Goal: Task Accomplishment & Management: Manage account settings

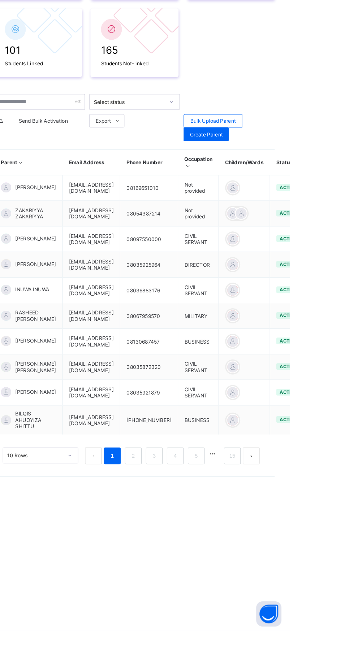
click at [291, 232] on span "Bulk Upload Parent" at bounding box center [287, 231] width 39 height 5
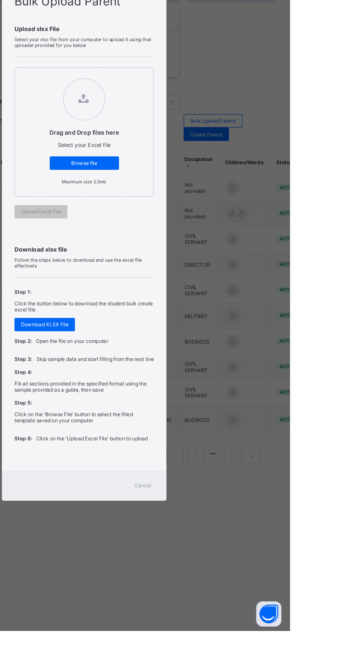
click at [240, 552] on div "Cancel" at bounding box center [227, 546] width 26 height 12
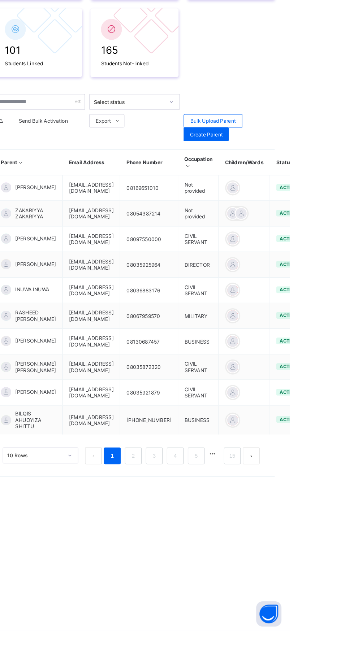
click at [292, 245] on span "Create Parent" at bounding box center [282, 243] width 28 height 5
select select "**"
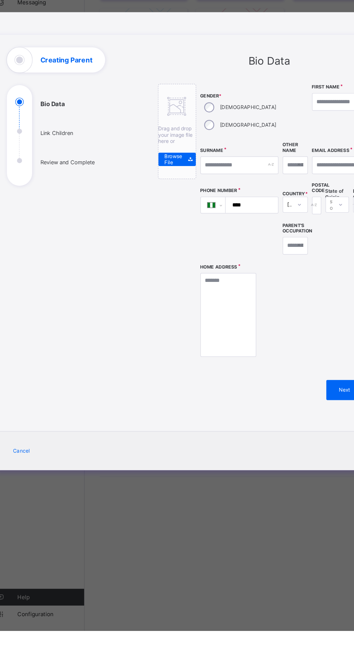
click at [77, 288] on ul "Bio Data Link Children Review and Complete" at bounding box center [74, 250] width 108 height 76
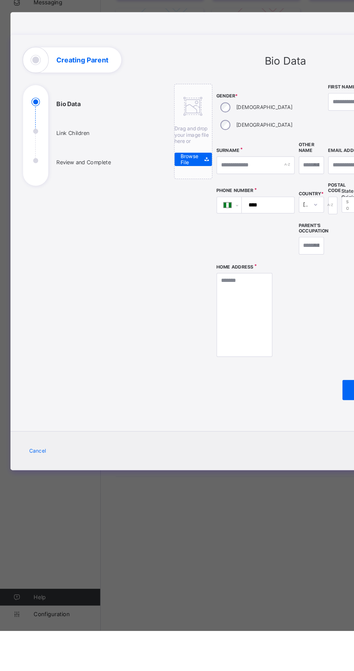
click at [76, 288] on ul "Bio Data Link Children Review and Complete" at bounding box center [74, 250] width 108 height 76
click at [92, 288] on ul "Bio Data Link Children Review and Complete" at bounding box center [74, 250] width 108 height 76
click at [104, 190] on div "Creating Parent" at bounding box center [62, 180] width 84 height 22
click at [81, 190] on div "Creating Parent" at bounding box center [62, 180] width 84 height 22
click at [81, 288] on ul "Bio Data Link Children Review and Complete" at bounding box center [74, 250] width 108 height 76
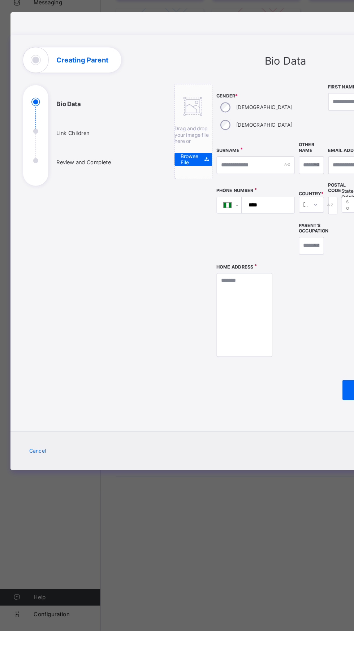
click at [118, 288] on ul "Bio Data Link Children Review and Complete" at bounding box center [74, 250] width 108 height 76
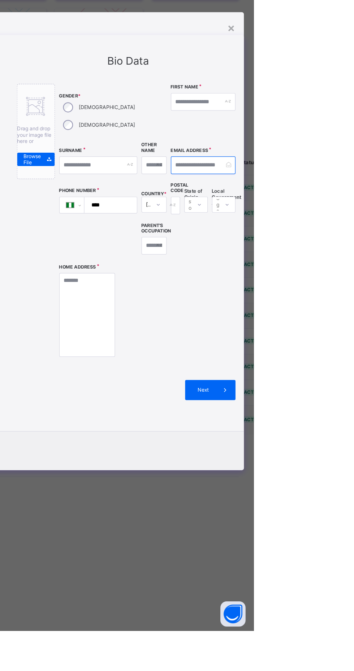
click at [322, 278] on input "email" at bounding box center [310, 270] width 56 height 15
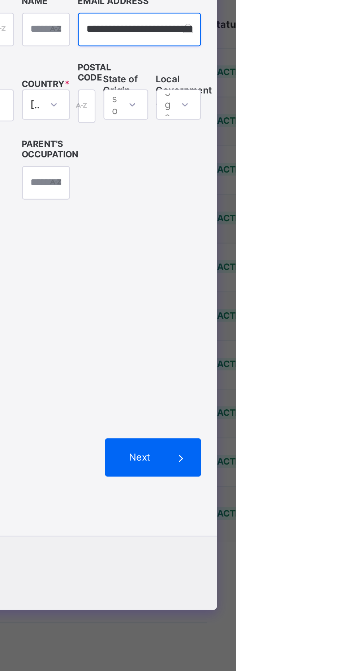
scroll to position [0, 14]
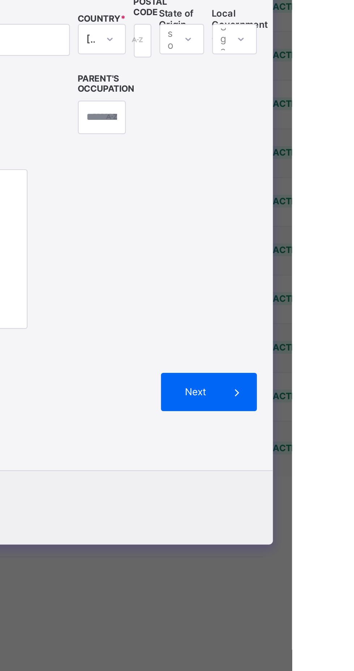
type input "**********"
click at [333, 467] on icon at bounding box center [329, 463] width 8 height 7
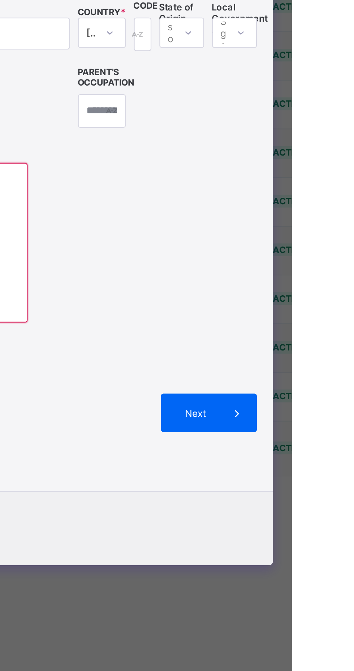
scroll to position [0, 0]
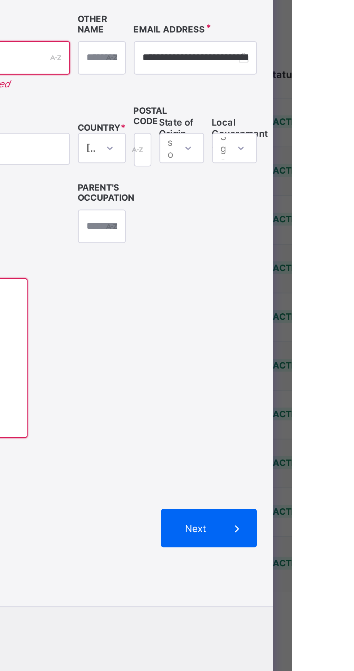
click at [326, 214] on input "text" at bounding box center [310, 205] width 56 height 15
type input "********"
click at [238, 268] on input "text" at bounding box center [219, 260] width 67 height 15
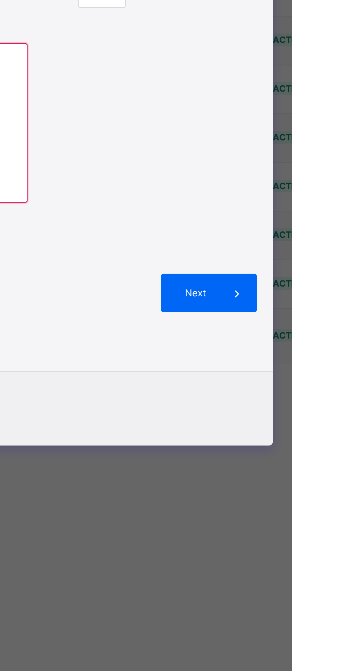
type input "********"
click at [234, 429] on textarea at bounding box center [210, 393] width 48 height 72
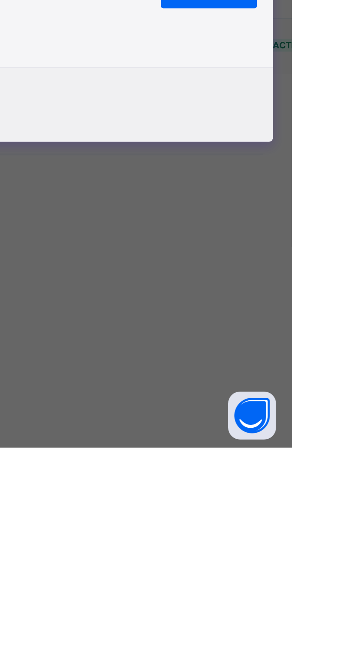
type textarea "**********"
click at [336, 472] on span at bounding box center [328, 463] width 17 height 17
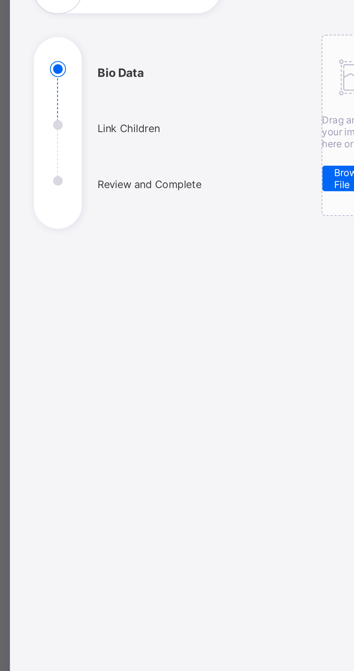
click at [91, 288] on ul "Bio Data Link Children Review and Complete" at bounding box center [74, 250] width 108 height 76
click at [74, 288] on ul "Bio Data Link Children Review and Complete" at bounding box center [74, 250] width 108 height 76
click at [108, 288] on ul "Bio Data Link Children Review and Complete" at bounding box center [74, 250] width 108 height 76
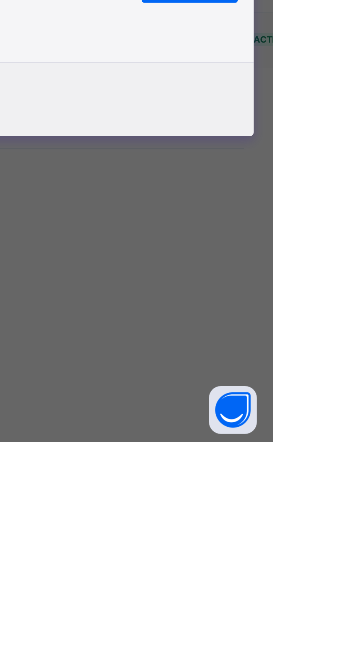
click at [320, 466] on span "Next" at bounding box center [310, 463] width 21 height 5
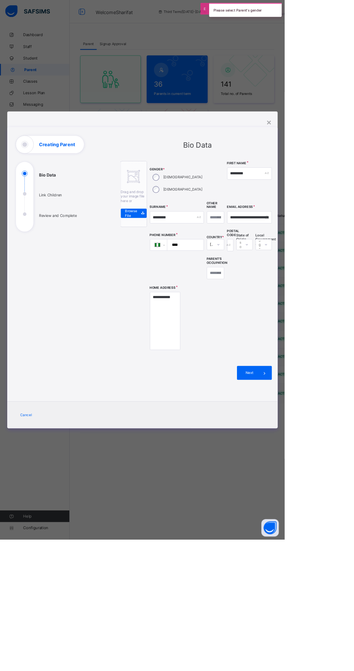
click at [47, 670] on div "**********" at bounding box center [177, 335] width 354 height 671
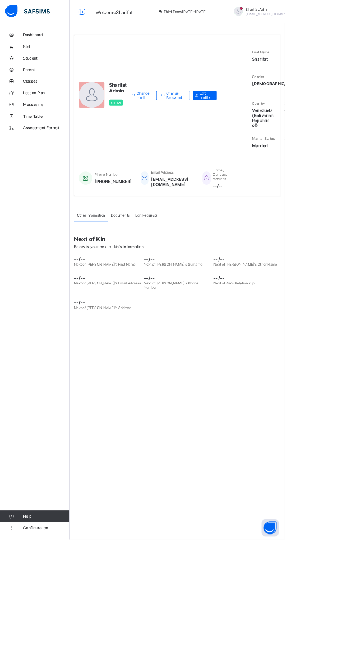
click at [50, 659] on span "Configuration" at bounding box center [57, 656] width 57 height 6
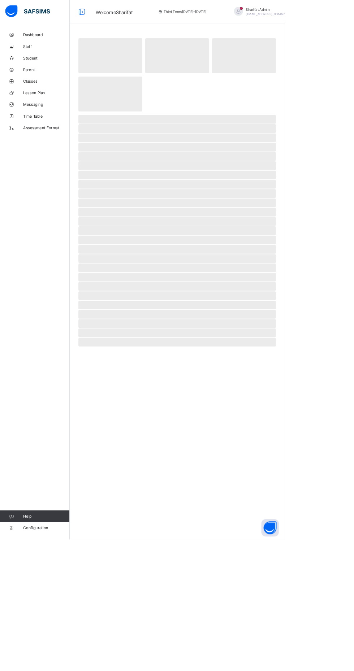
click at [55, 101] on span "Classes" at bounding box center [58, 101] width 58 height 6
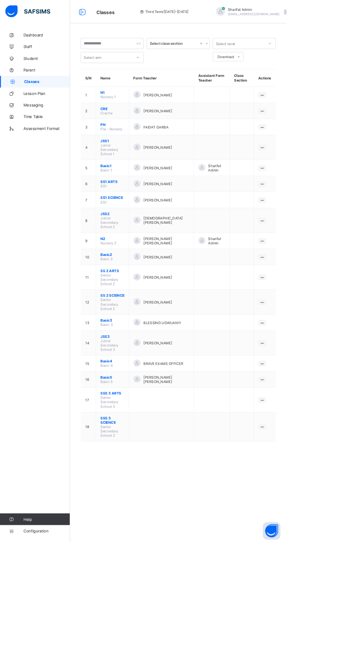
click at [0, 0] on ul "View Class Assign form Teacher" at bounding box center [0, 0] width 0 height 0
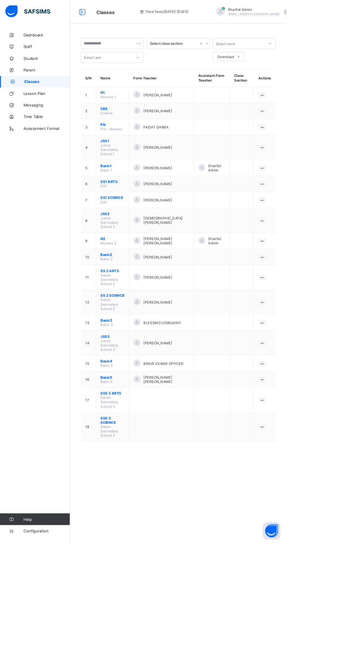
click at [0, 0] on ul "View Class Assign form Teacher" at bounding box center [0, 0] width 0 height 0
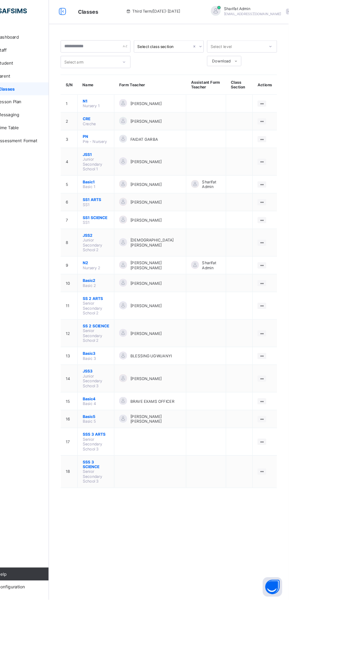
click at [0, 0] on div "View Class" at bounding box center [0, 0] width 0 height 0
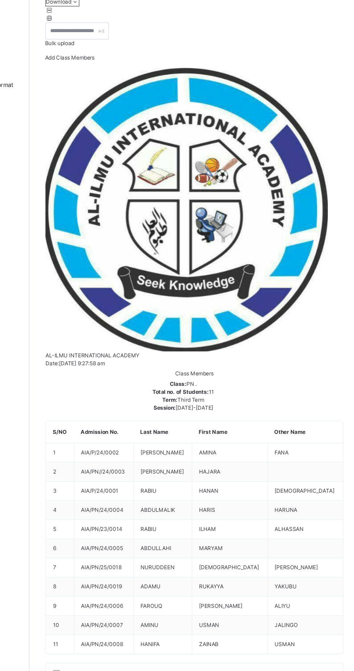
click at [177, 77] on span "Results" at bounding box center [173, 73] width 15 height 6
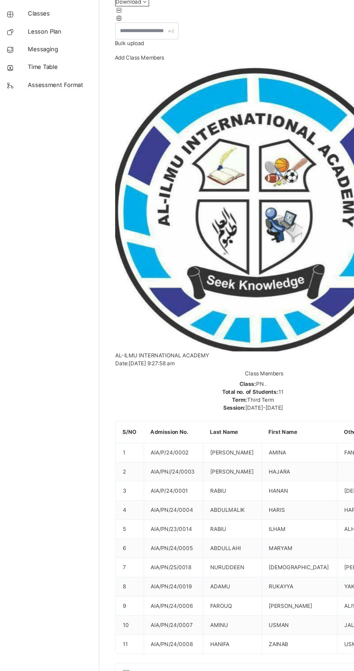
click at [174, 77] on span "Results" at bounding box center [173, 73] width 15 height 6
click at [181, 81] on div "Results" at bounding box center [174, 73] width 22 height 14
click at [153, 77] on span "Subjects" at bounding box center [150, 73] width 18 height 6
click at [173, 77] on span "Results" at bounding box center [173, 73] width 15 height 6
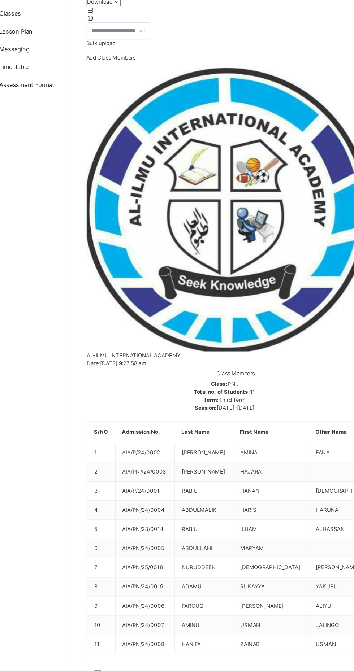
click at [127, 94] on icon at bounding box center [123, 90] width 6 height 5
click at [236, 145] on div "11 Students in class Download Pdf Report Excel Report Bulk upload Add Class Mem…" at bounding box center [220, 112] width 241 height 63
click at [127, 94] on icon at bounding box center [123, 90] width 6 height 5
click at [0, 0] on li "Pdf Report" at bounding box center [0, 0] width 0 height 0
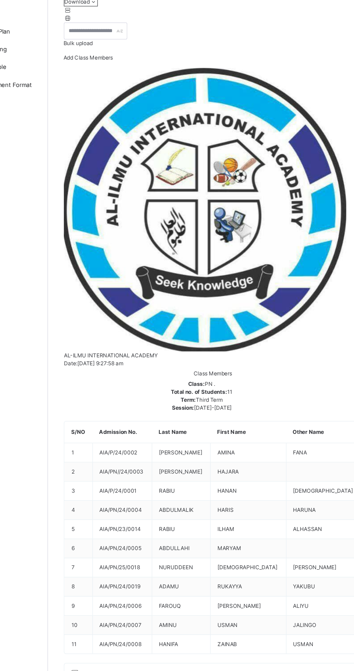
click at [127, 94] on icon at bounding box center [123, 90] width 6 height 5
click at [244, 215] on div "11 Students in class Download Pdf Report Excel Report Bulk upload Add Class Mem…" at bounding box center [220, 484] width 241 height 806
click at [174, 77] on span "Results" at bounding box center [173, 73] width 15 height 6
click at [301, 653] on icon at bounding box center [298, 655] width 6 height 5
click at [223, 566] on div "Back / PN . PN Pre - Nursery Third Term [DATE]-[DATE] Class Members Subjects Re…" at bounding box center [220, 616] width 267 height 1233
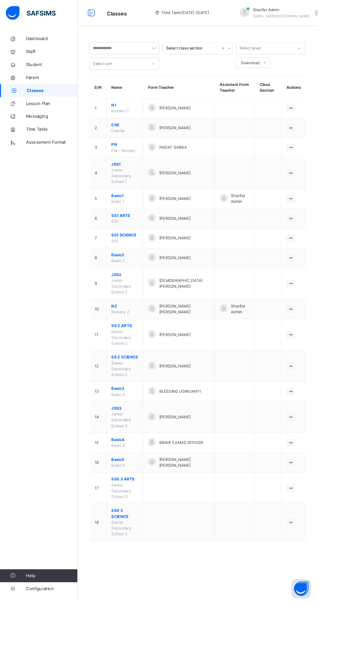
click at [51, 72] on span "Student" at bounding box center [58, 72] width 58 height 7
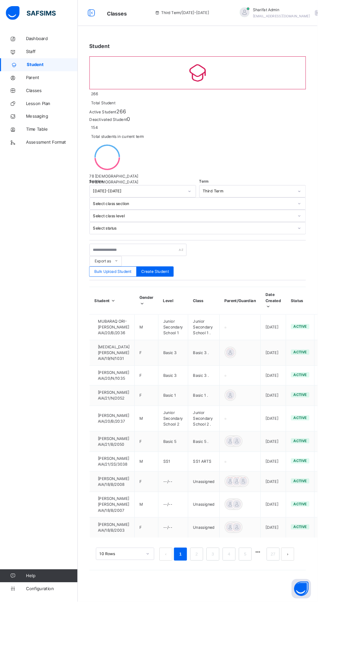
click at [353, 362] on icon at bounding box center [361, 364] width 6 height 5
click at [353, 216] on html "Classes Third Term / [DATE]-[DATE] Sharifat Admin [EMAIL_ADDRESS][DOMAIN_NAME] …" at bounding box center [177, 335] width 354 height 671
click at [353, 362] on icon at bounding box center [361, 364] width 6 height 5
click at [0, 0] on div "Delete Student" at bounding box center [0, 0] width 0 height 0
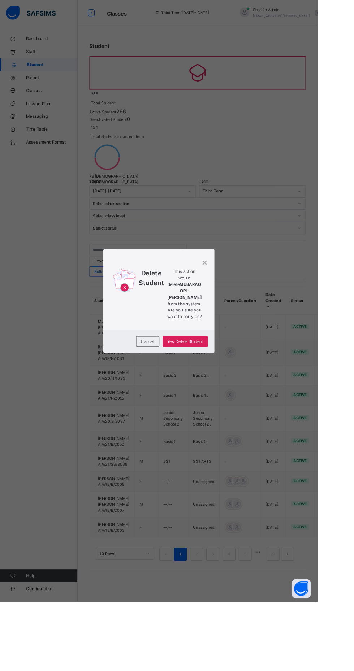
click at [338, 519] on div "× Delete Student This action would delete MUBARAQ ORI-[PERSON_NAME] from the sy…" at bounding box center [177, 335] width 354 height 671
click at [172, 384] on span "Cancel" at bounding box center [164, 380] width 14 height 6
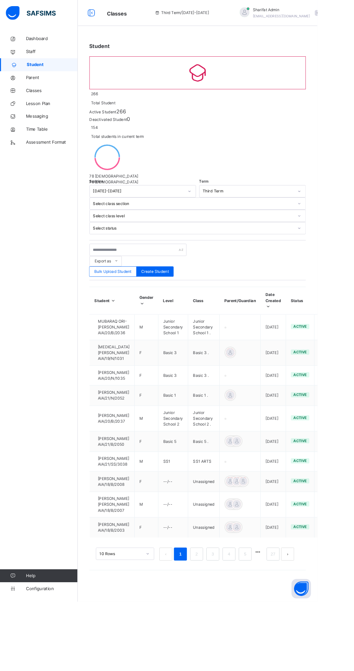
click at [353, 362] on icon at bounding box center [361, 364] width 6 height 5
click at [0, 0] on div "Link Parent/Guardian" at bounding box center [0, 0] width 0 height 0
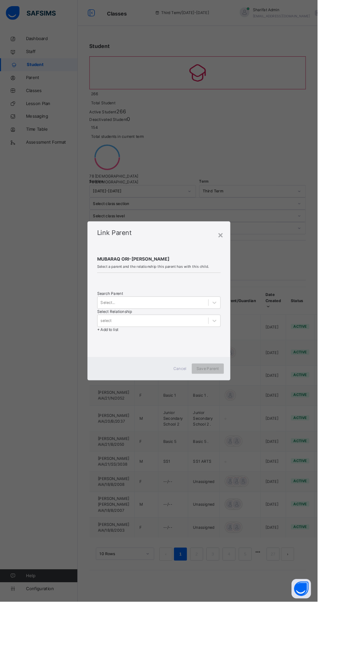
click at [249, 269] on div "×" at bounding box center [245, 261] width 7 height 15
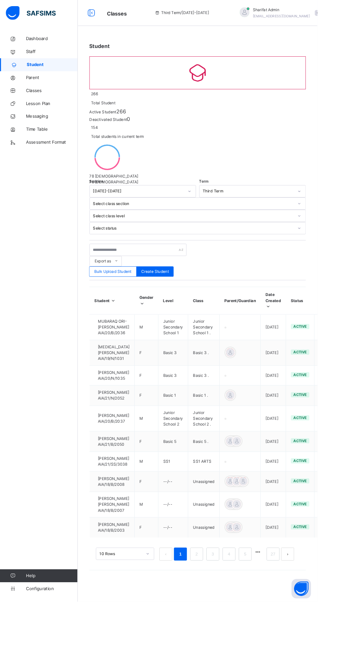
click at [0, 670] on div "Dashboard Staff Student Parent Classes Lesson Plan Messaging Time Table Assessm…" at bounding box center [43, 350] width 87 height 642
click at [56, 102] on span "Classes" at bounding box center [58, 100] width 58 height 7
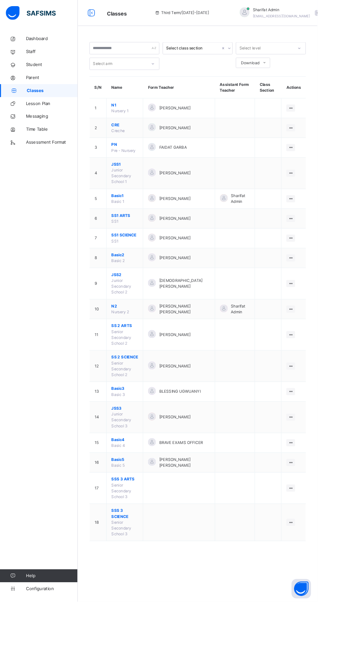
click at [136, 119] on span "N1" at bounding box center [139, 117] width 30 height 6
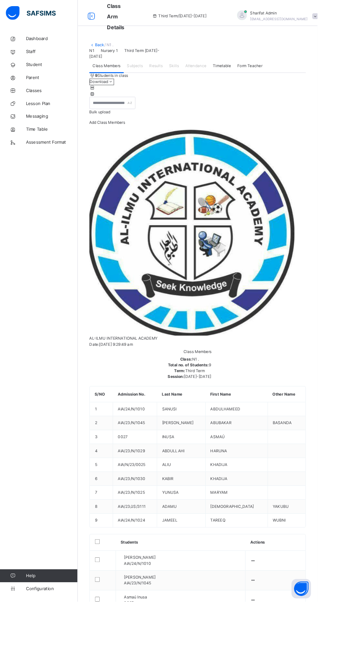
click at [174, 77] on span "Results" at bounding box center [173, 73] width 15 height 6
click at [146, 77] on span "Subjects" at bounding box center [150, 73] width 18 height 6
click at [285, 622] on icon at bounding box center [282, 624] width 6 height 5
click at [353, 267] on html "Class Arm Details Third Term / [DATE]-[DATE] Sharifat Admin [EMAIL_ADDRESS][DOM…" at bounding box center [177, 584] width 354 height 1168
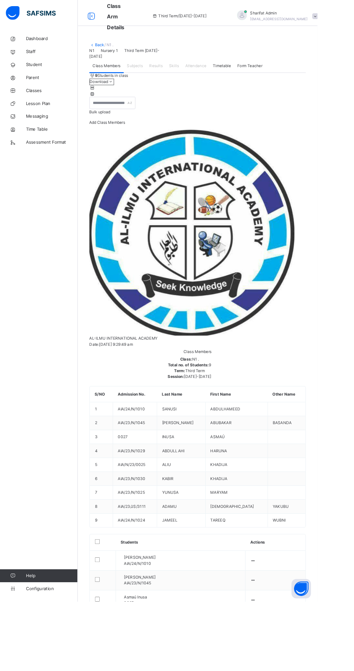
click at [212, 614] on td "[PERSON_NAME] AIA/24/N/1010" at bounding box center [201, 625] width 144 height 22
click at [58, 101] on span "Classes" at bounding box center [58, 100] width 58 height 7
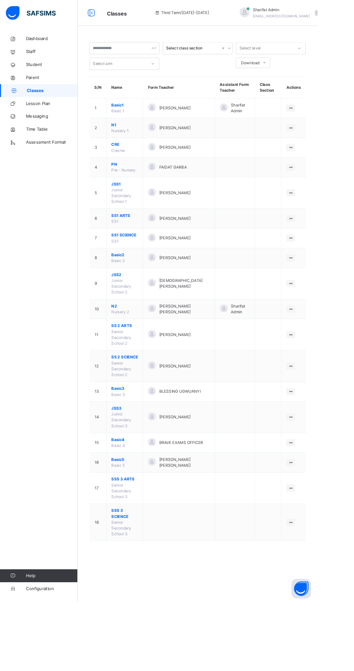
click at [154, 115] on span "Basic1" at bounding box center [139, 117] width 30 height 6
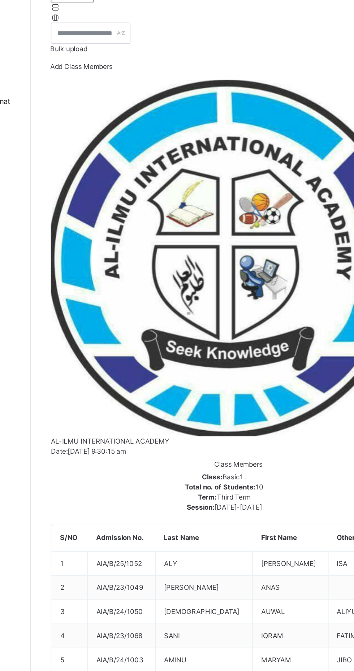
click at [255, 77] on span "Timetable" at bounding box center [247, 73] width 20 height 6
click at [154, 77] on span "Subjects" at bounding box center [150, 73] width 18 height 6
click at [123, 77] on span "Class Members" at bounding box center [118, 73] width 31 height 6
click at [148, 77] on span "Subjects" at bounding box center [150, 73] width 18 height 6
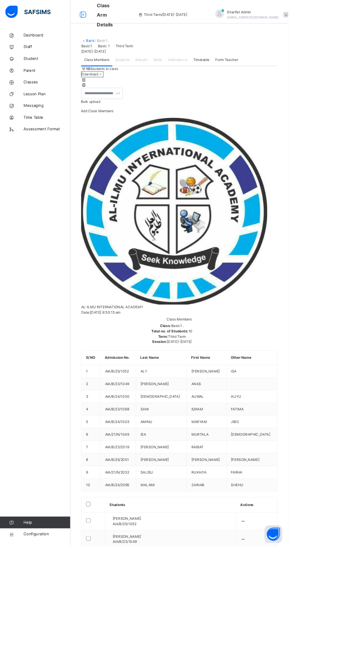
click at [226, 630] on td "[PERSON_NAME]/B/25/1052" at bounding box center [209, 641] width 161 height 22
click at [296, 637] on icon at bounding box center [298, 639] width 6 height 5
click at [0, 0] on div "View Profile" at bounding box center [0, 0] width 0 height 0
click at [154, 77] on span "Subjects" at bounding box center [150, 73] width 18 height 6
click at [175, 77] on span "Results" at bounding box center [173, 73] width 15 height 6
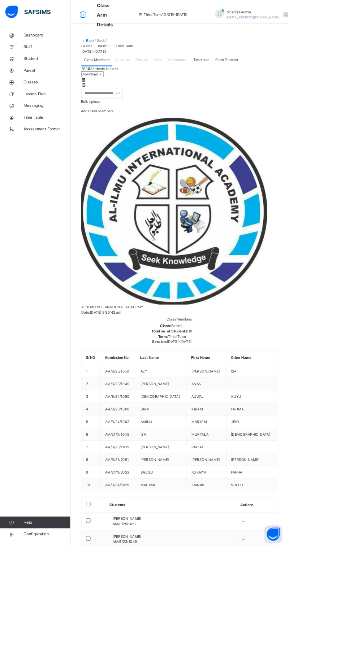
click at [60, 39] on link "Dashboard" at bounding box center [43, 43] width 87 height 14
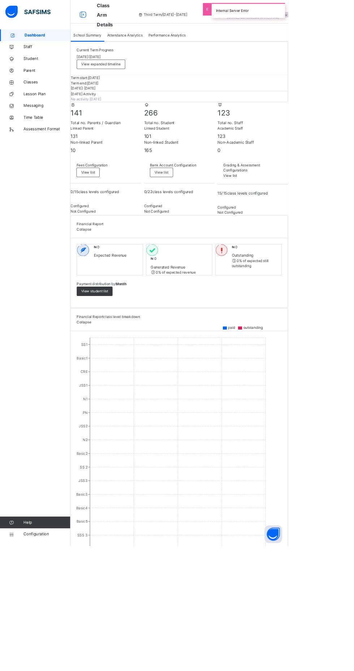
click at [53, 97] on link "Classes" at bounding box center [43, 101] width 87 height 14
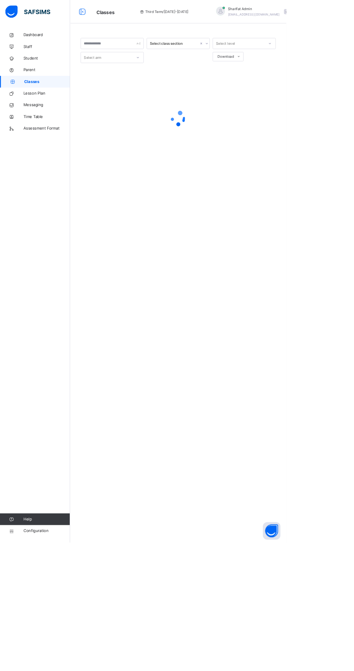
click at [62, 144] on span "Time Table" at bounding box center [58, 144] width 58 height 7
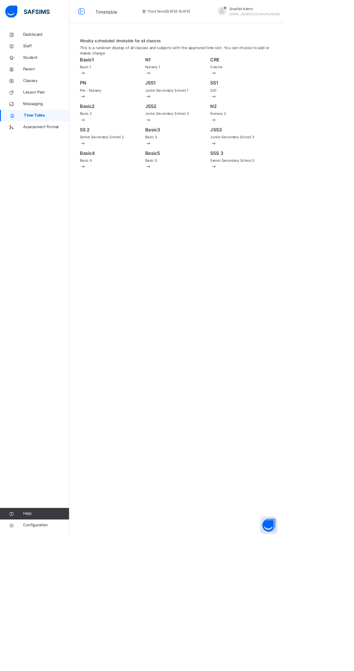
click at [63, 159] on span "Assessment Format" at bounding box center [58, 158] width 58 height 7
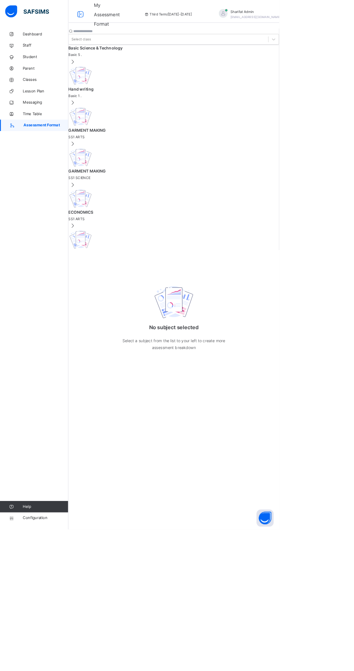
click at [70, 99] on span "Classes" at bounding box center [58, 100] width 58 height 7
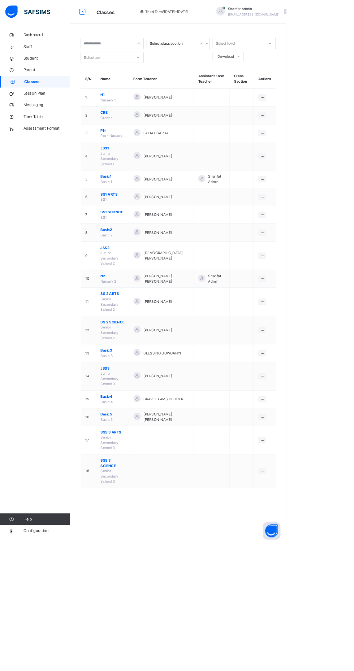
click at [149, 117] on span "N1" at bounding box center [139, 117] width 30 height 6
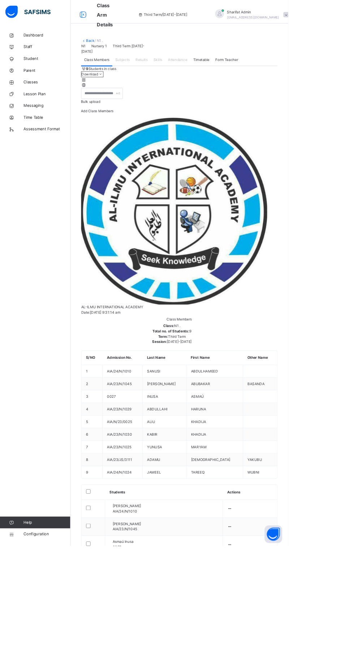
click at [153, 77] on span "Subjects" at bounding box center [150, 73] width 18 height 6
click at [150, 77] on span "Subjects" at bounding box center [150, 73] width 18 height 6
click at [176, 77] on span "Results" at bounding box center [173, 73] width 15 height 6
click at [289, 81] on div "Form Teacher" at bounding box center [278, 73] width 35 height 14
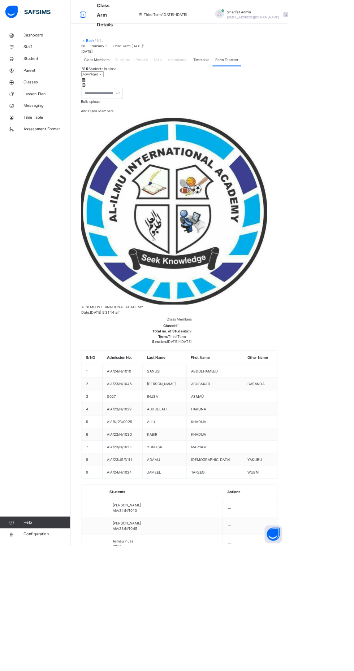
click at [124, 81] on div "Class Members" at bounding box center [119, 73] width 38 height 14
click at [57, 100] on span "Classes" at bounding box center [58, 100] width 58 height 7
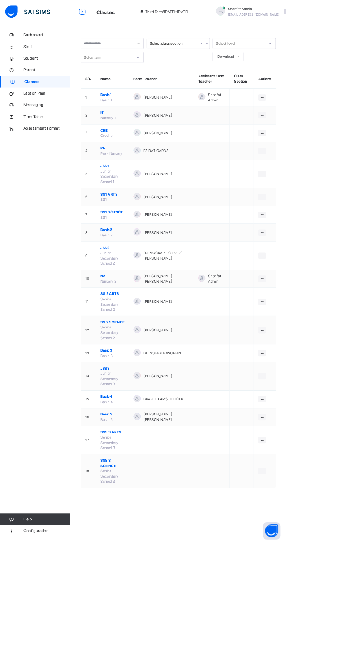
click at [324, 345] on icon at bounding box center [324, 344] width 6 height 5
click at [0, 0] on ul "View Class Assign form Teacher" at bounding box center [0, 0] width 0 height 0
click at [187, 339] on span "[PERSON_NAME] [PERSON_NAME]" at bounding box center [205, 344] width 57 height 13
click at [326, 344] on icon at bounding box center [324, 344] width 6 height 5
click at [0, 0] on div "View Class" at bounding box center [0, 0] width 0 height 0
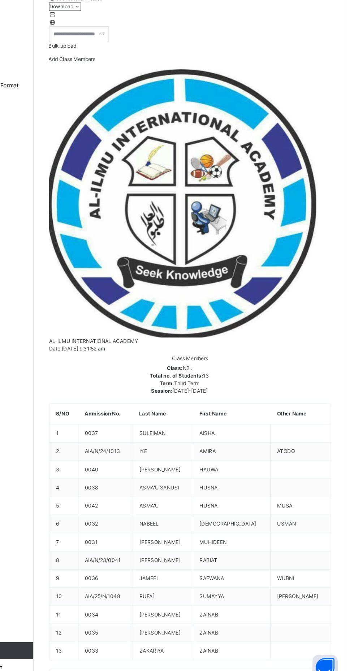
click at [157, 77] on span "Subjects" at bounding box center [150, 73] width 18 height 6
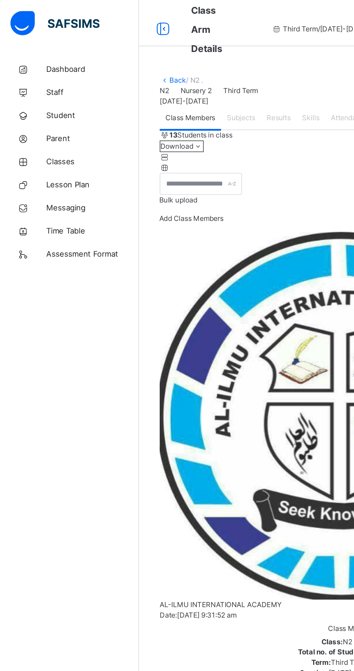
click at [49, 101] on span "Classes" at bounding box center [58, 100] width 58 height 7
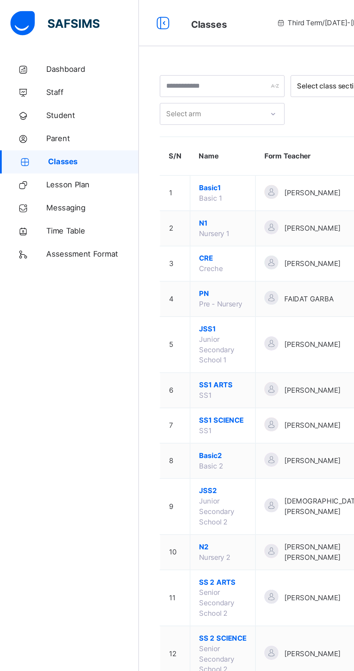
click at [109, 11] on div at bounding box center [101, 15] width 23 height 12
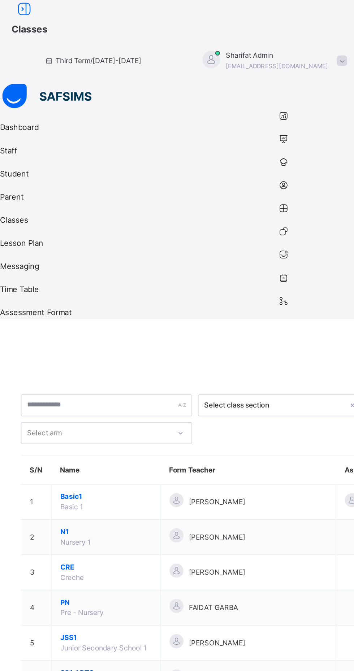
click at [69, 12] on span "Classes" at bounding box center [180, 18] width 346 height 12
click at [92, 23] on div "Third Term / [DATE]-[DATE]" at bounding box center [57, 37] width 115 height 29
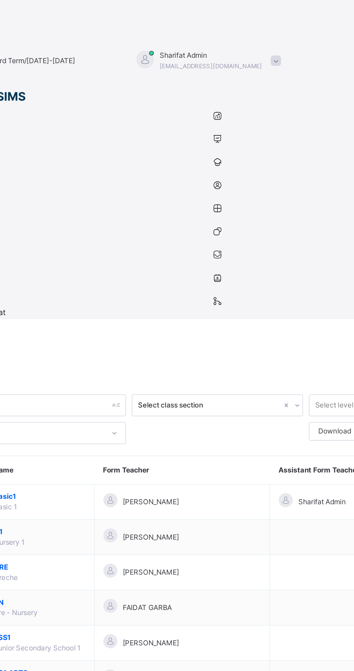
click at [73, 329] on span "N1" at bounding box center [66, 332] width 57 height 6
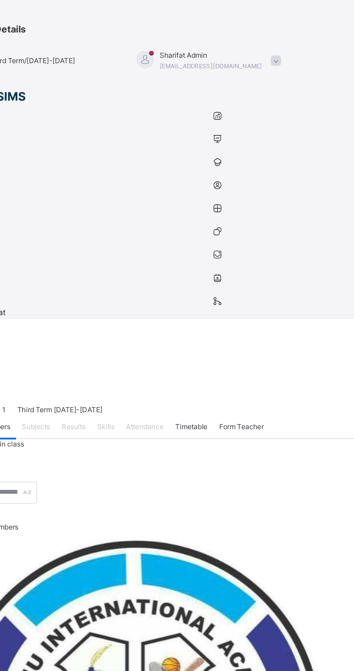
click at [76, 259] on div "Subjects" at bounding box center [63, 266] width 25 height 14
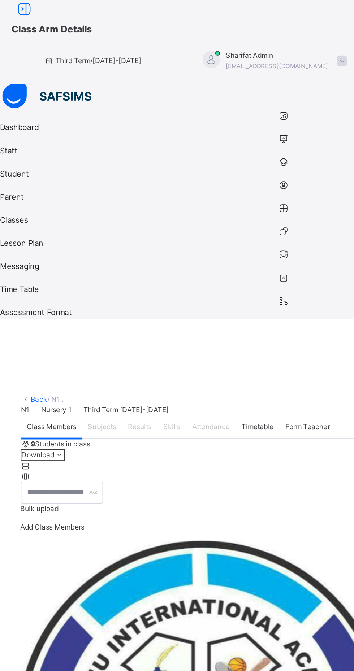
click at [21, 12] on icon at bounding box center [15, 5] width 12 height 13
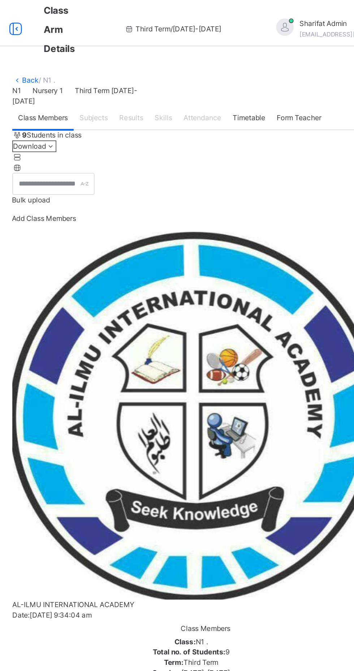
click at [106, 107] on icon at bounding box center [103, 104] width 6 height 5
click at [131, 595] on div at bounding box center [220, 595] width 241 height 0
click at [146, 81] on div "Subjects" at bounding box center [150, 73] width 25 height 14
click at [175, 77] on span "Results" at bounding box center [173, 73] width 15 height 6
click at [106, 101] on icon at bounding box center [103, 97] width 6 height 5
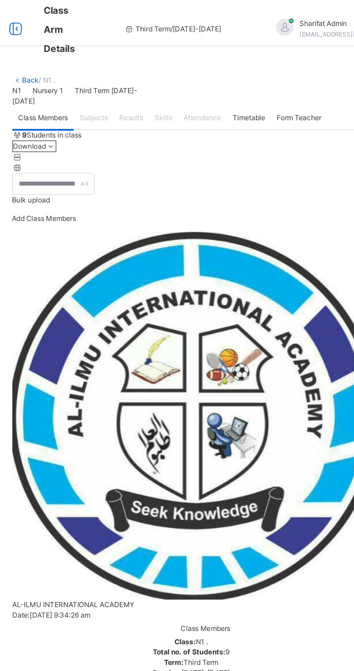
click at [285, 622] on icon at bounding box center [282, 624] width 6 height 5
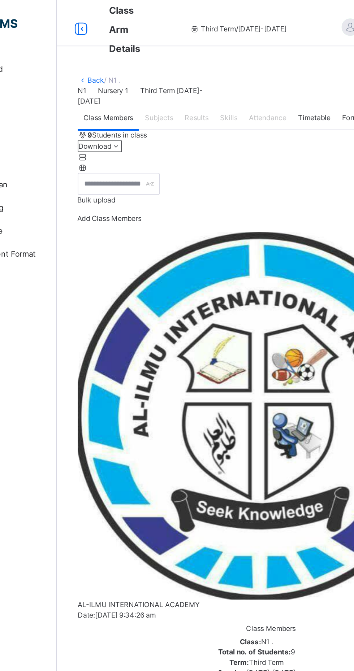
click at [107, 23] on icon at bounding box center [102, 18] width 12 height 13
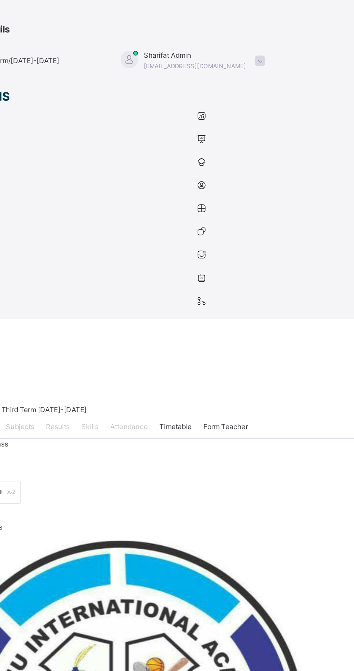
click at [73, 263] on span "Subjects" at bounding box center [64, 266] width 18 height 6
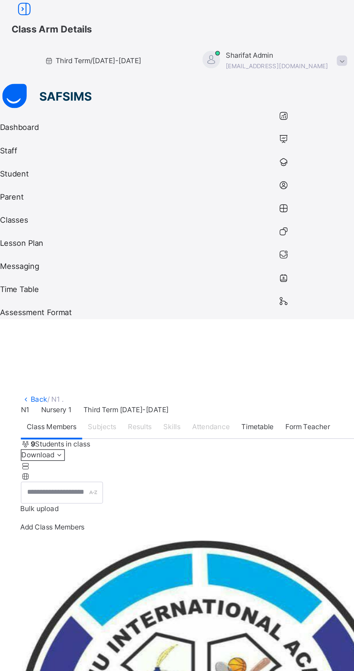
click at [76, 259] on div "Subjects" at bounding box center [63, 266] width 25 height 14
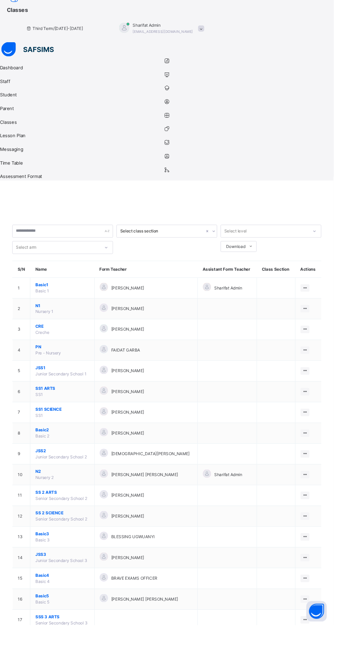
scroll to position [2, 0]
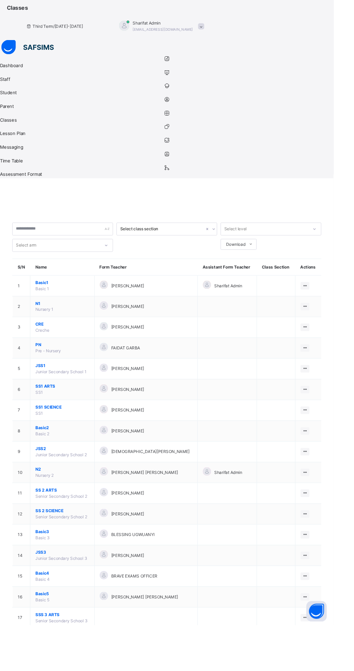
click at [21, 10] on icon at bounding box center [15, 3] width 12 height 13
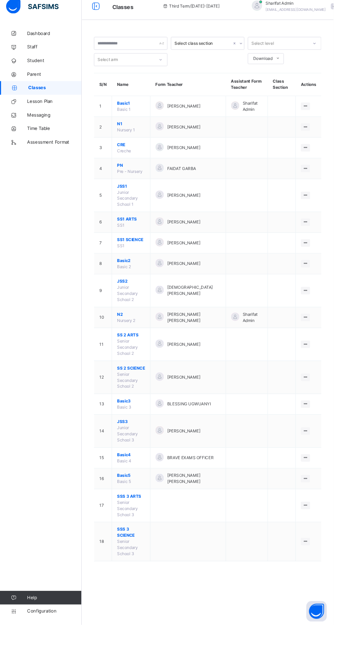
scroll to position [0, 0]
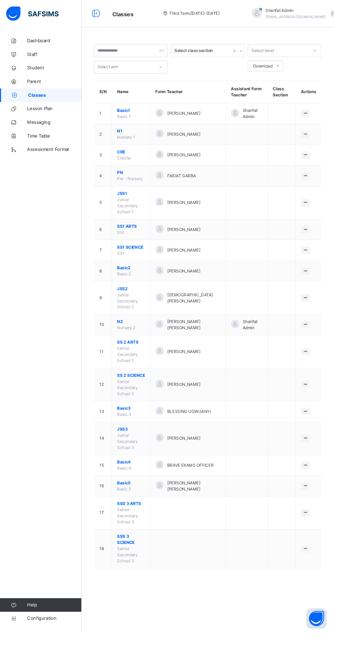
click at [313, 9] on span "Sharifat Admin" at bounding box center [313, 11] width 64 height 6
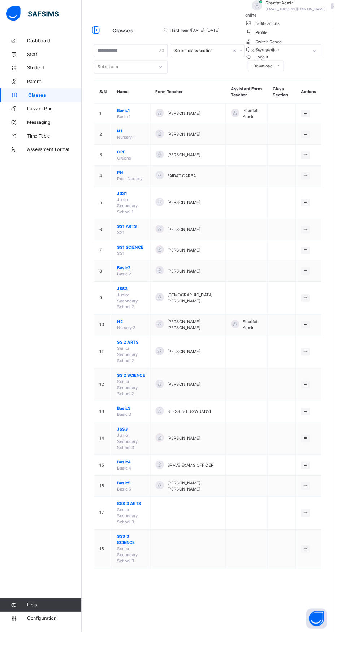
click at [48, 269] on div "Dashboard Staff Student Parent Classes Lesson Plan Messaging Time Table Assessm…" at bounding box center [43, 350] width 87 height 642
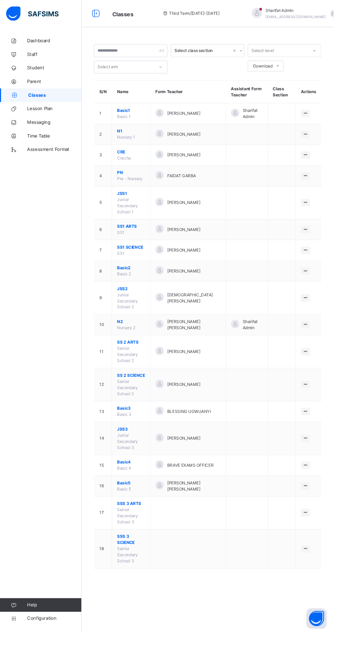
click at [40, 72] on span "Student" at bounding box center [58, 72] width 58 height 7
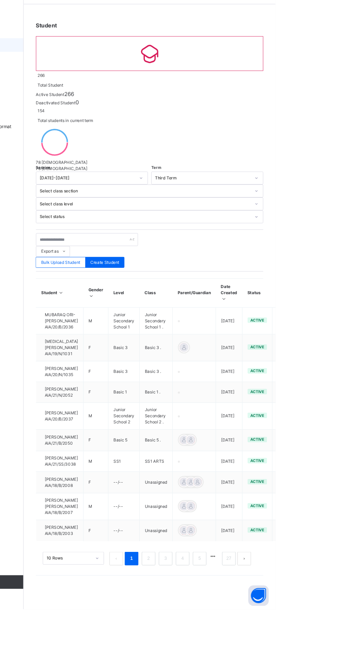
click at [220, 622] on link "2" at bounding box center [218, 616] width 7 height 9
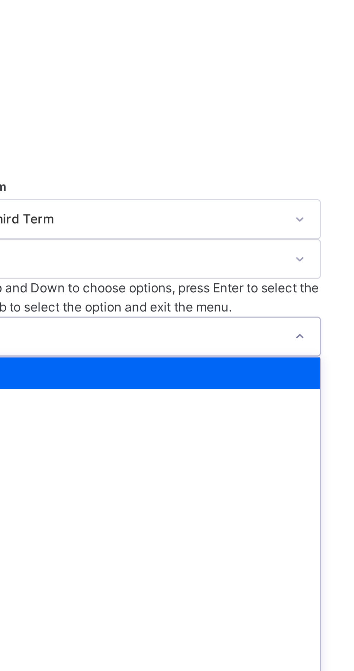
scroll to position [61, 0]
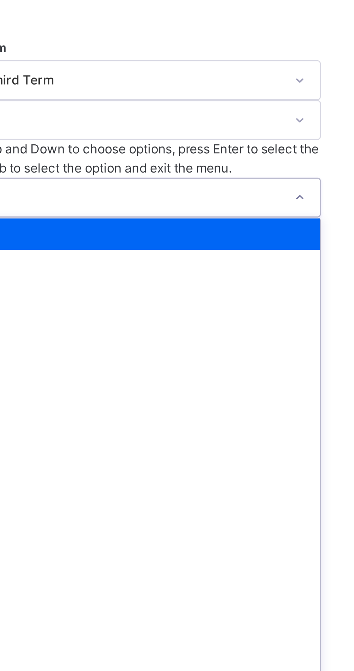
click at [267, 358] on div "PN" at bounding box center [220, 363] width 240 height 11
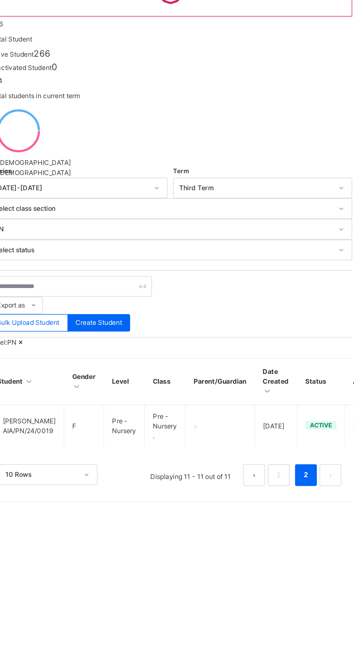
click at [276, 396] on button "prev page" at bounding box center [275, 403] width 14 height 14
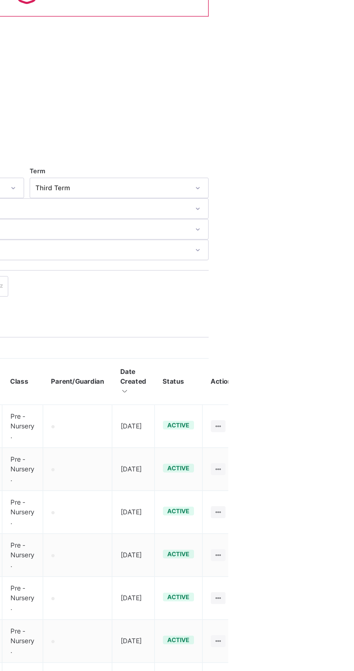
scroll to position [0, 0]
click at [350, 368] on icon at bounding box center [347, 370] width 6 height 5
click at [0, 0] on div "Link Parent/Guardian" at bounding box center [0, 0] width 0 height 0
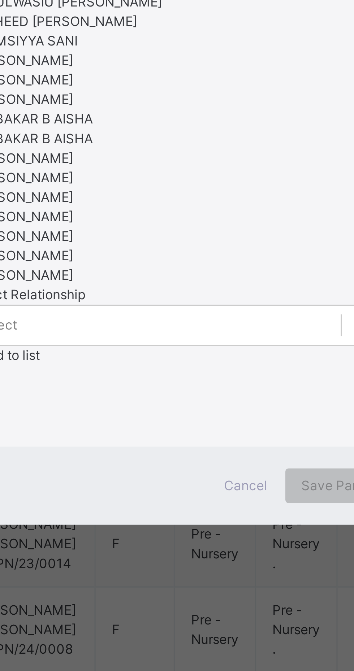
type input "*"
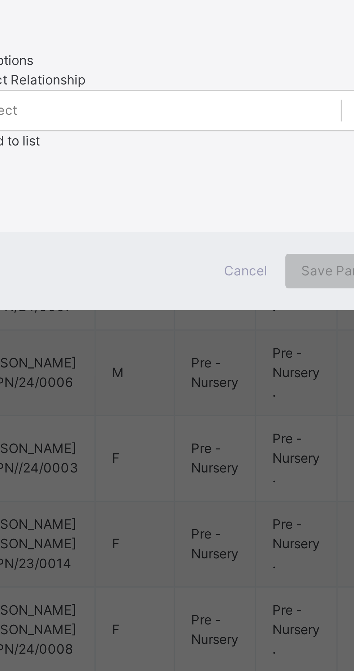
type input "*"
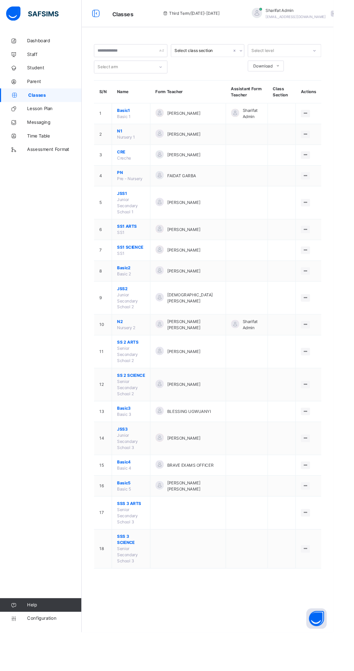
click at [28, 92] on link "Parent" at bounding box center [43, 86] width 87 height 14
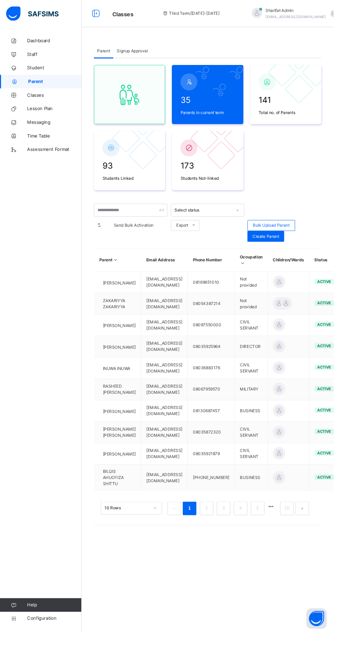
click at [276, 255] on div "Create Parent" at bounding box center [281, 251] width 39 height 12
select select "**"
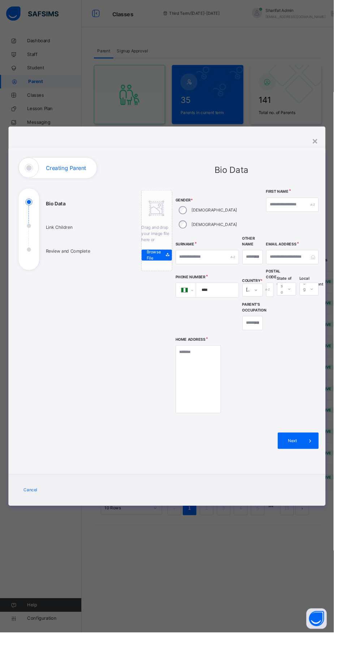
click at [92, 181] on h1 "Creating Parent" at bounding box center [70, 178] width 43 height 6
click at [314, 225] on input "text" at bounding box center [310, 217] width 56 height 15
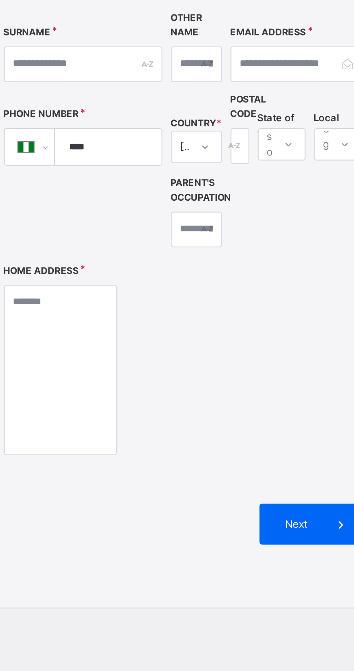
type input "********"
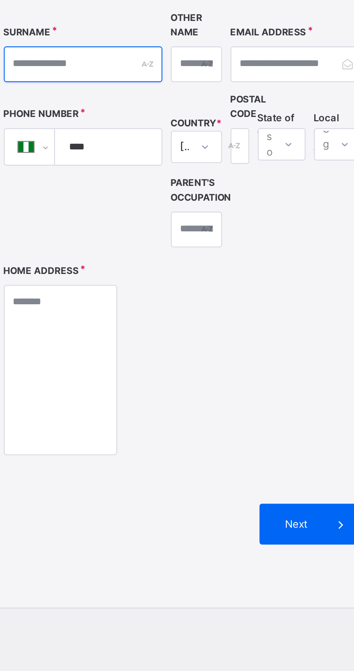
click at [252, 280] on input "text" at bounding box center [219, 272] width 67 height 15
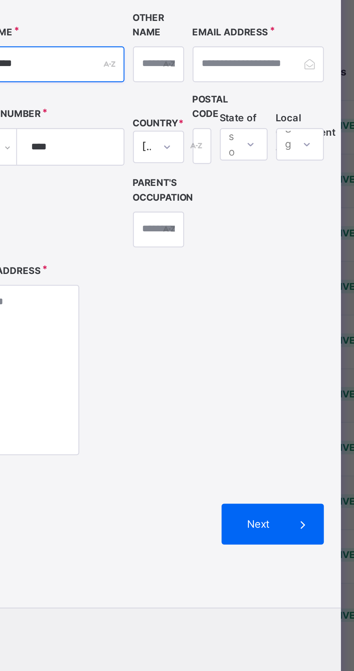
type input "********"
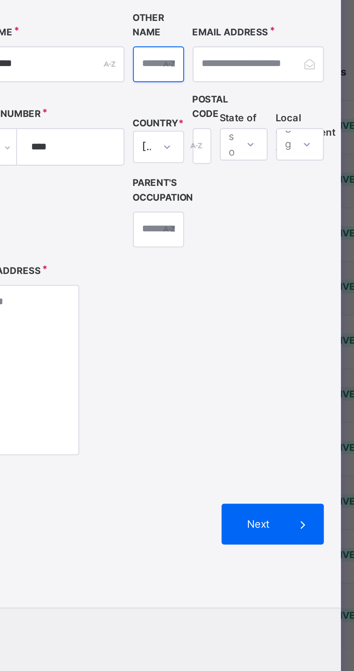
click at [277, 280] on input "text" at bounding box center [268, 272] width 22 height 15
type input "*********"
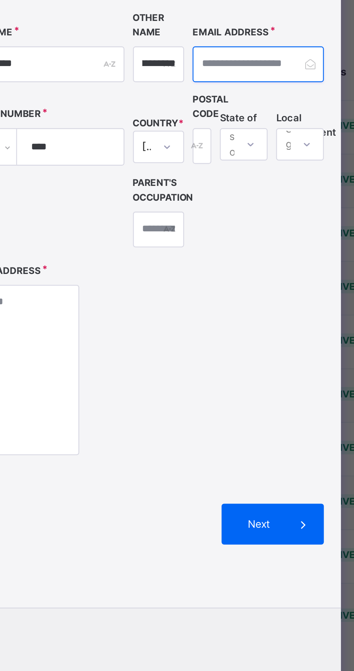
click at [320, 280] on input "email" at bounding box center [310, 272] width 56 height 15
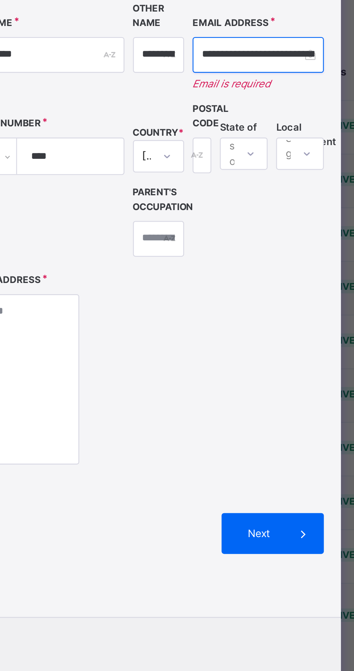
scroll to position [0, 11]
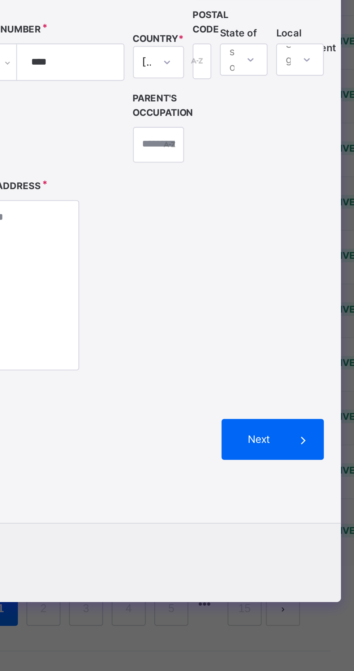
type input "**********"
click at [248, 315] on input "****" at bounding box center [228, 307] width 39 height 15
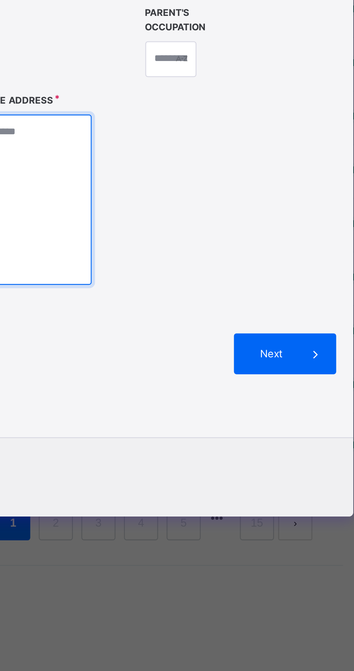
click at [234, 438] on textarea at bounding box center [210, 402] width 48 height 72
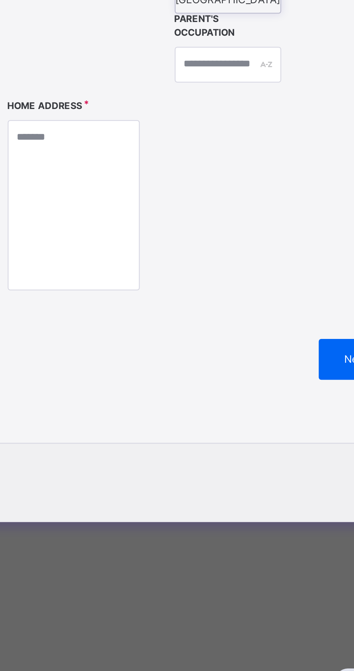
scroll to position [0, 1]
click at [285, 368] on div "[GEOGRAPHIC_DATA]" at bounding box center [279, 362] width 44 height 11
type input "***"
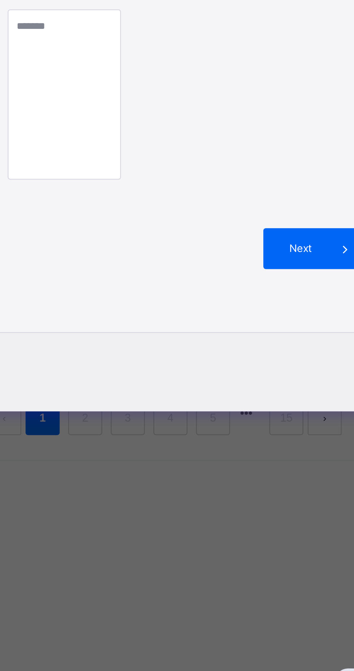
scroll to position [0, 1]
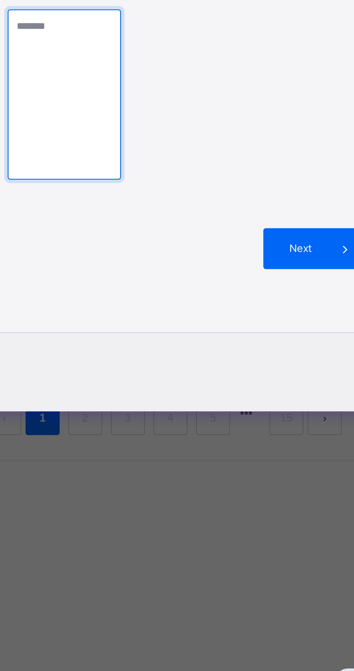
click at [234, 438] on textarea at bounding box center [210, 402] width 48 height 72
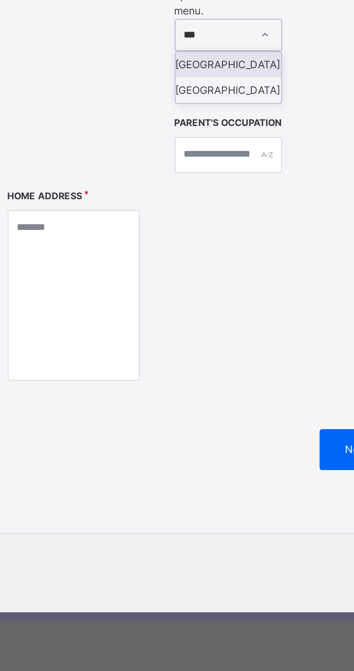
scroll to position [0, 1]
click at [281, 377] on div "[GEOGRAPHIC_DATA]" at bounding box center [279, 372] width 45 height 11
type input "***"
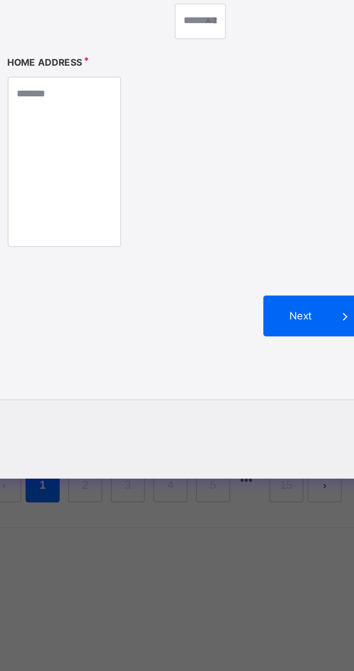
scroll to position [0, 1]
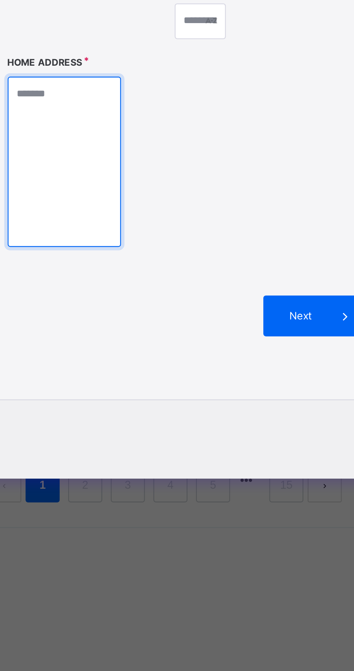
click at [234, 438] on textarea at bounding box center [210, 402] width 48 height 72
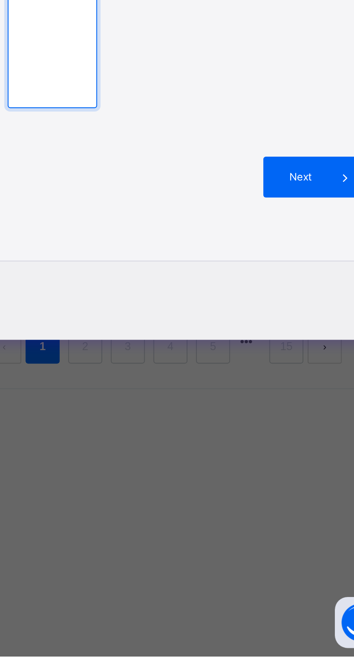
type textarea "**********"
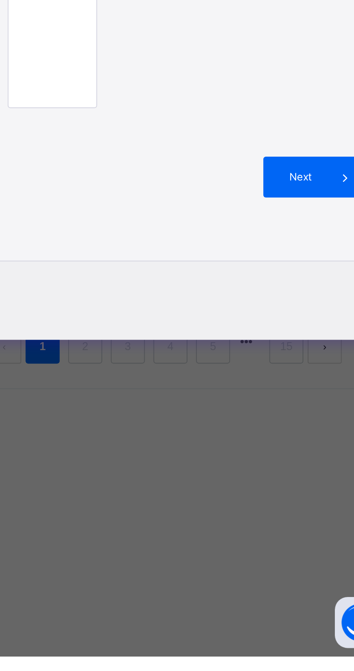
click at [318, 471] on span "Next" at bounding box center [310, 467] width 21 height 6
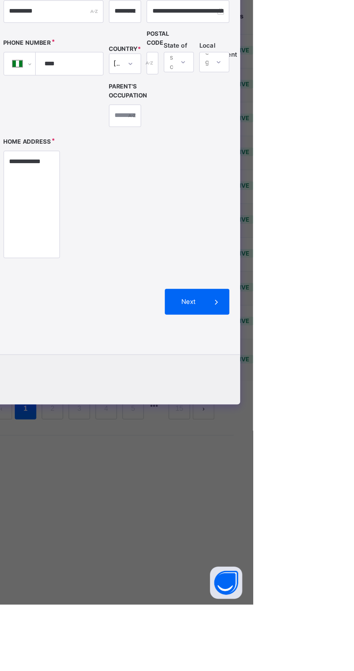
click at [333, 472] on icon at bounding box center [329, 467] width 8 height 9
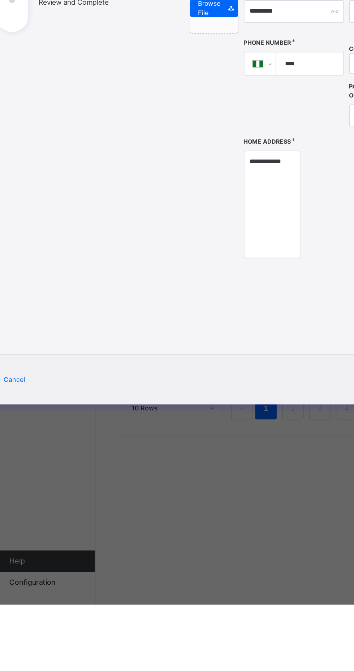
click at [104, 286] on ul "Bio Data Link Children Review and Complete" at bounding box center [74, 249] width 108 height 76
click at [101, 286] on ul "Bio Data Link Children Review and Complete" at bounding box center [74, 249] width 108 height 76
click at [104, 286] on ul "Bio Data Link Children Review and Complete" at bounding box center [74, 249] width 108 height 76
click at [71, 286] on ul "Bio Data Link Children Review and Complete" at bounding box center [74, 249] width 108 height 76
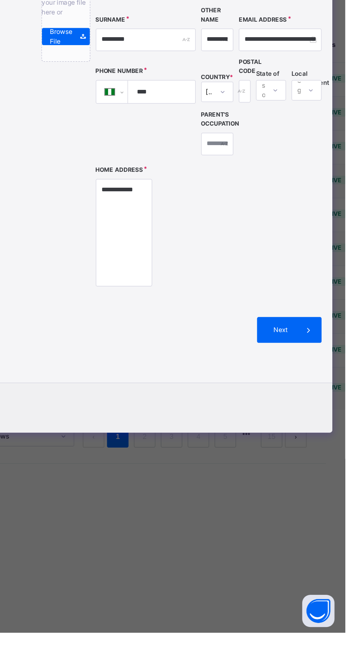
click at [328, 476] on div "Next" at bounding box center [315, 467] width 43 height 17
click at [320, 471] on span "Next" at bounding box center [310, 467] width 21 height 6
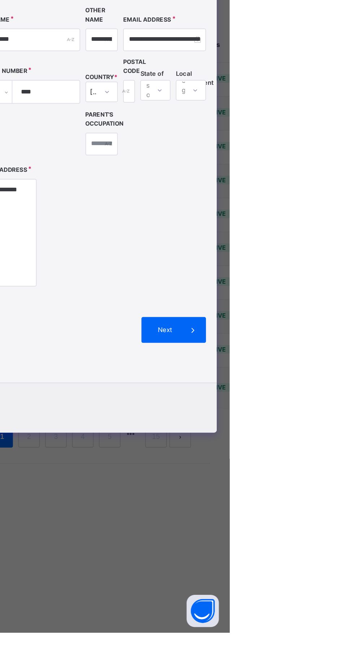
click at [318, 476] on div "Next" at bounding box center [315, 467] width 43 height 17
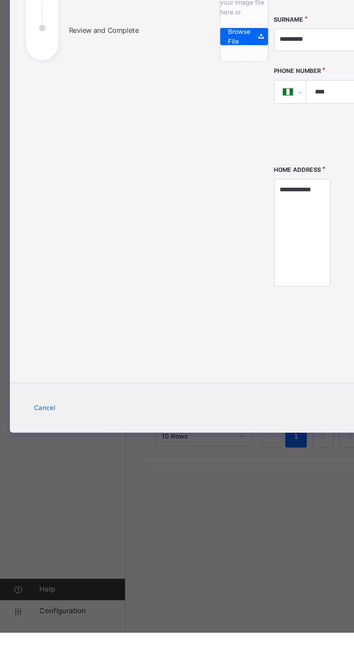
click at [70, 189] on div "Creating Parent" at bounding box center [61, 178] width 83 height 22
click at [76, 189] on div "Creating Parent" at bounding box center [61, 178] width 83 height 22
click at [76, 286] on ul "Bio Data Link Children Review and Complete" at bounding box center [74, 249] width 108 height 76
click at [74, 286] on ul "Bio Data Link Children Review and Complete" at bounding box center [74, 249] width 108 height 76
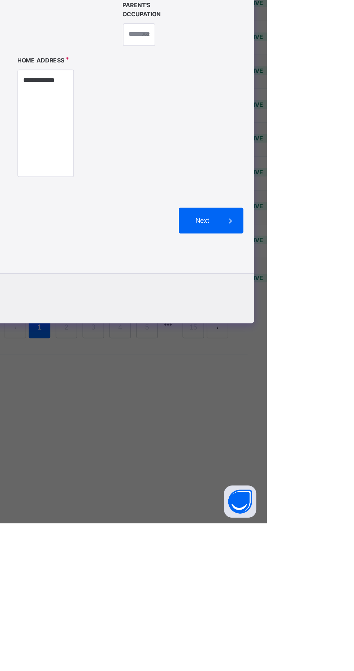
click at [332, 476] on span at bounding box center [328, 467] width 17 height 17
click at [320, 471] on span "Next" at bounding box center [310, 467] width 21 height 6
click at [333, 476] on span at bounding box center [328, 467] width 17 height 17
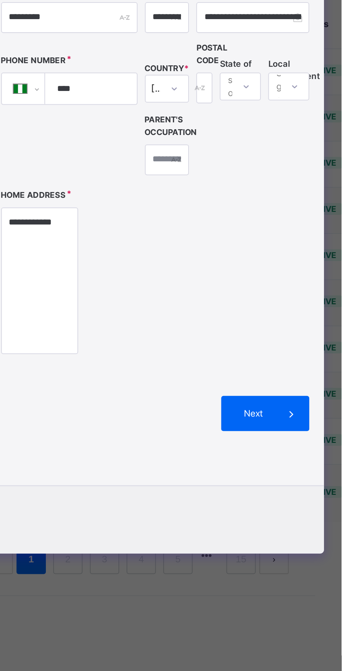
click at [248, 315] on input "****" at bounding box center [228, 307] width 39 height 15
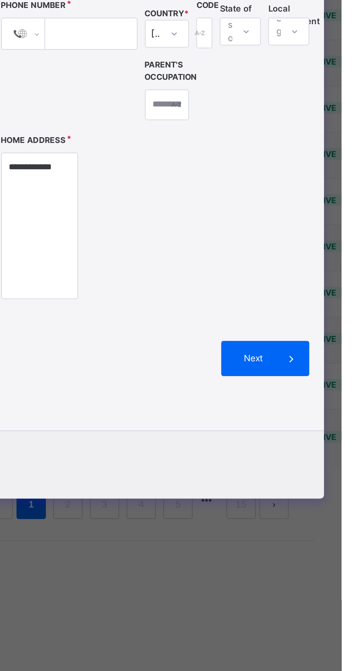
scroll to position [0, 21]
type input "**********"
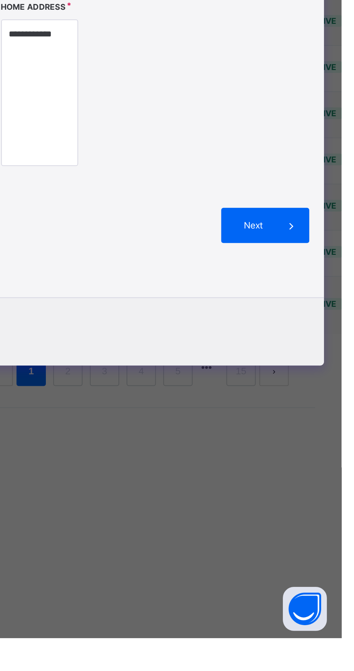
click at [335, 476] on span at bounding box center [328, 467] width 17 height 17
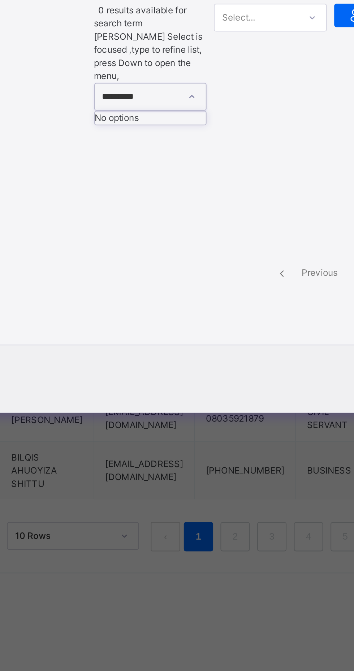
scroll to position [0, 0]
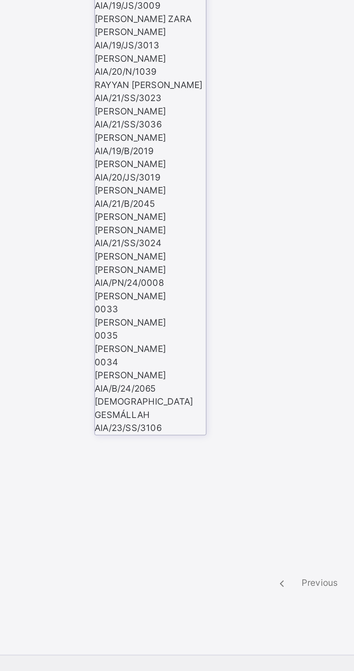
type input "*"
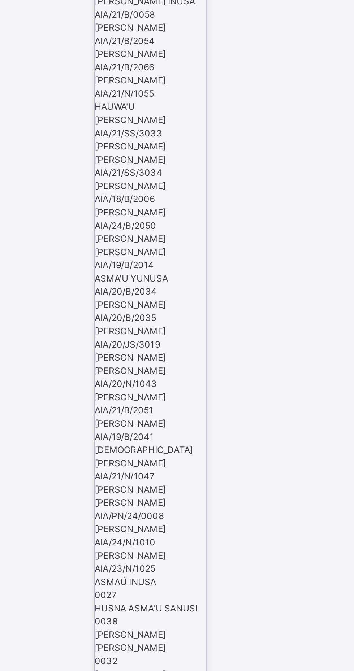
type input "*"
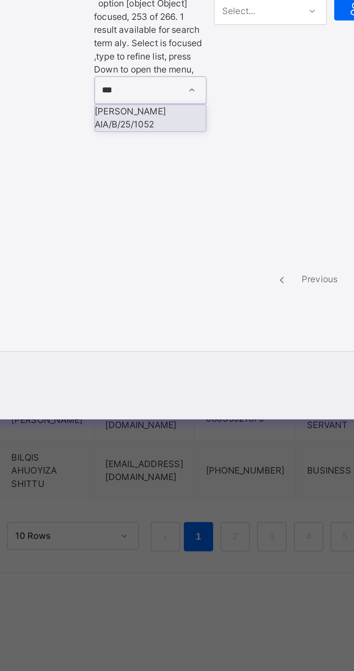
click at [205, 333] on div "[PERSON_NAME]" at bounding box center [177, 330] width 55 height 6
type input "***"
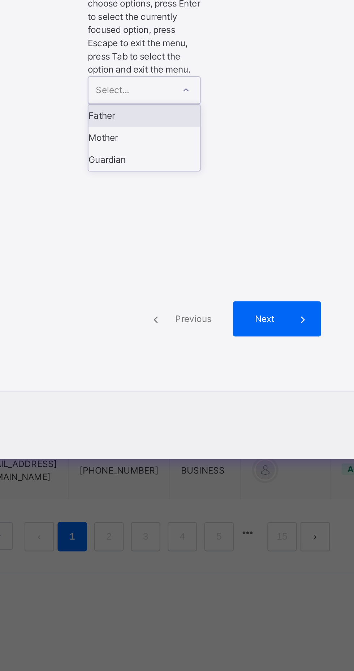
click at [264, 359] on div "Guardian" at bounding box center [236, 353] width 55 height 11
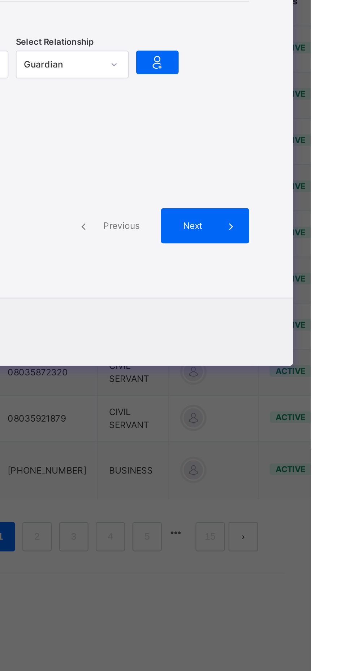
click at [283, 311] on icon at bounding box center [278, 306] width 10 height 11
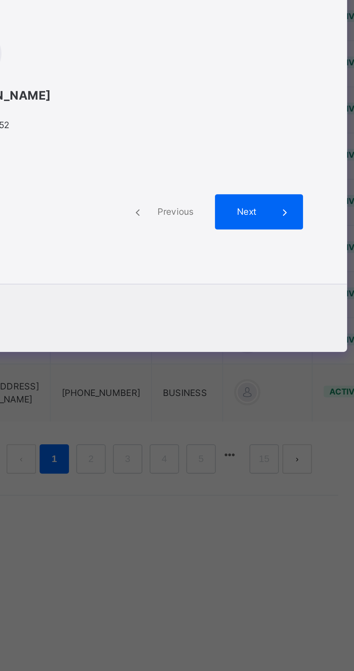
click at [323, 387] on div "[PERSON_NAME]/B/25/1052" at bounding box center [237, 346] width 174 height 81
click at [306, 421] on span "Next" at bounding box center [295, 418] width 21 height 6
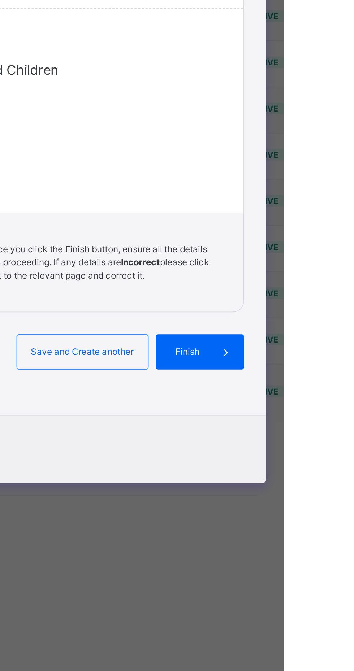
click at [281, 490] on span "Save and Create another" at bounding box center [254, 486] width 53 height 6
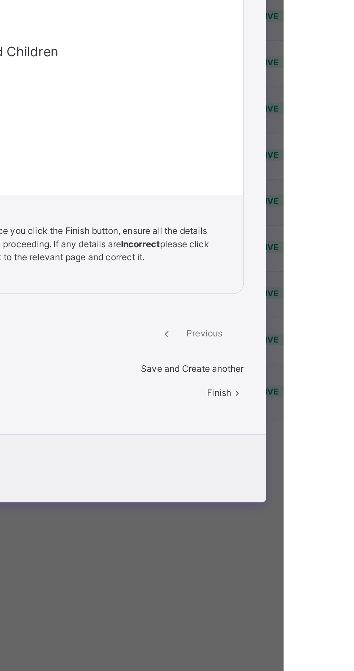
select select "**"
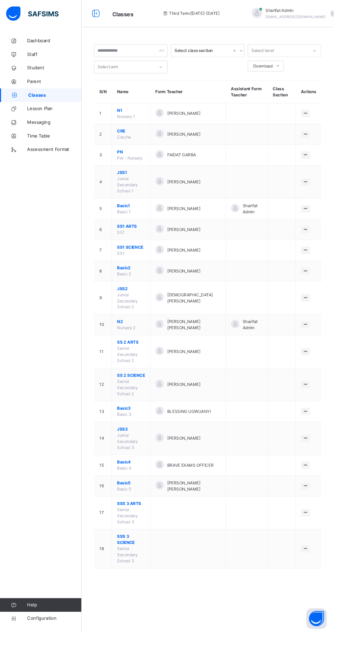
click at [0, 0] on ul "View Class Assign form Teacher" at bounding box center [0, 0] width 0 height 0
click at [154, 118] on span "N1" at bounding box center [139, 117] width 30 height 6
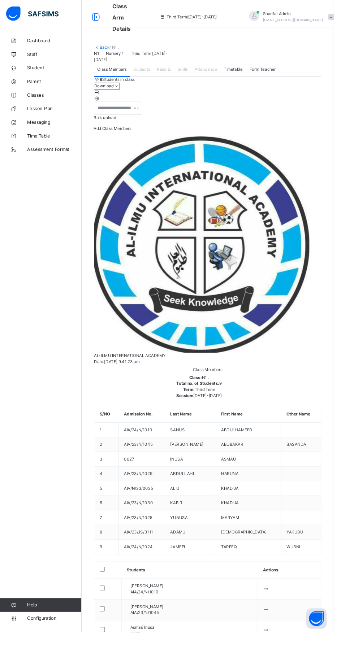
click at [285, 622] on icon at bounding box center [282, 624] width 6 height 5
click at [230, 514] on div "Back / N1 . N1 Nursery 1 Third Term [DATE]-[DATE] Class Members Subjects Result…" at bounding box center [220, 584] width 267 height 1168
click at [53, 73] on span "Student" at bounding box center [58, 72] width 58 height 7
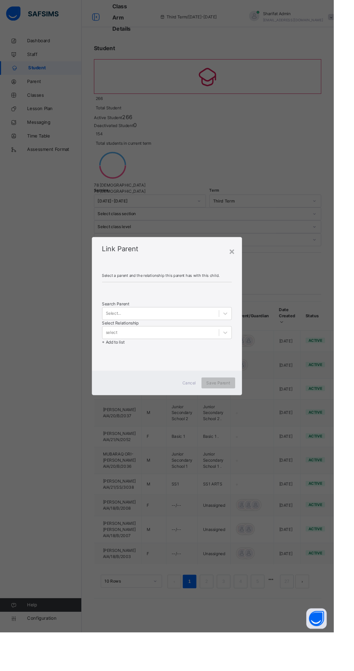
click at [249, 274] on div "×" at bounding box center [245, 266] width 7 height 15
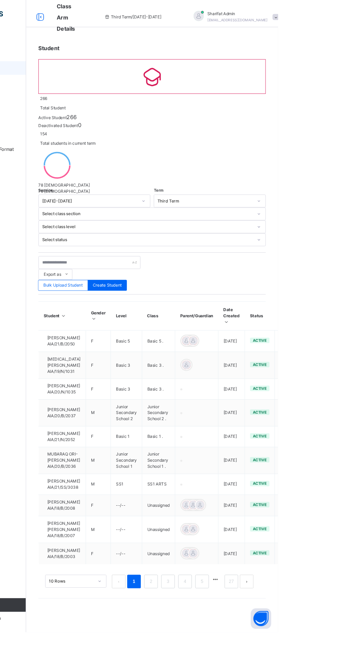
click at [353, 359] on icon at bounding box center [361, 361] width 6 height 5
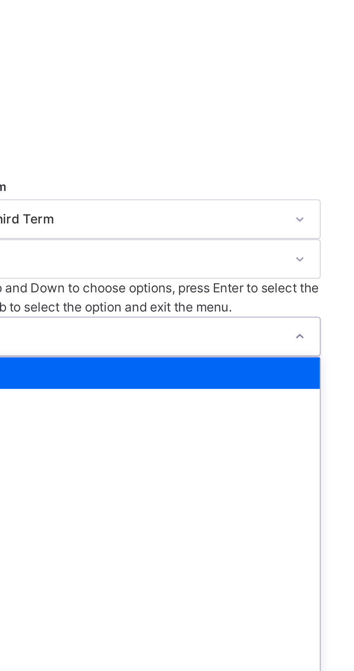
scroll to position [80, 0]
click at [287, 337] on div "Basic1" at bounding box center [220, 342] width 240 height 11
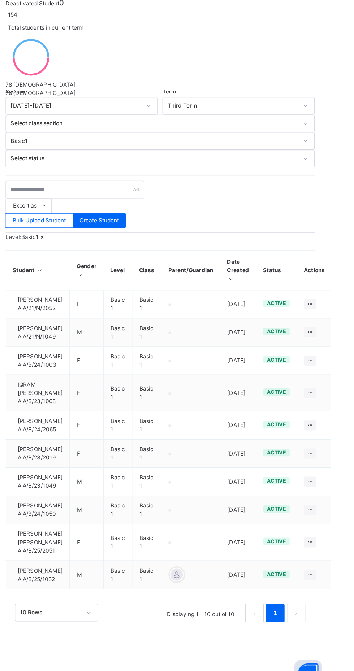
click at [340, 365] on icon at bounding box center [337, 367] width 6 height 5
click at [0, 0] on div "Link Parent/Guardian" at bounding box center [0, 0] width 0 height 0
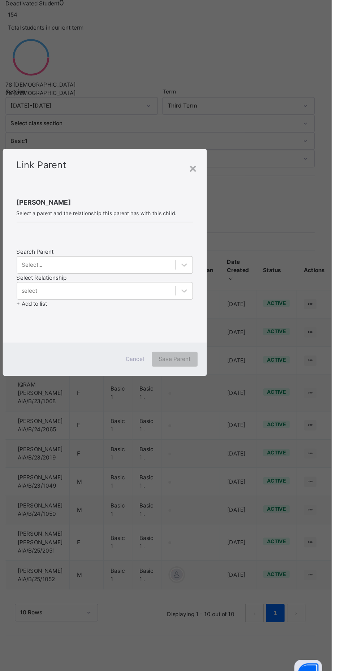
click at [101, 432] on div "× Link Parent [PERSON_NAME] SALISU Select a parent and the relationship this pa…" at bounding box center [177, 335] width 354 height 671
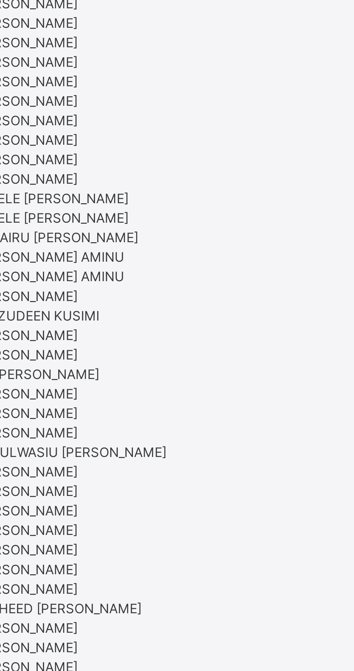
scroll to position [1, 0]
click at [171, 159] on div "[PERSON_NAME]" at bounding box center [176, 156] width 137 height 6
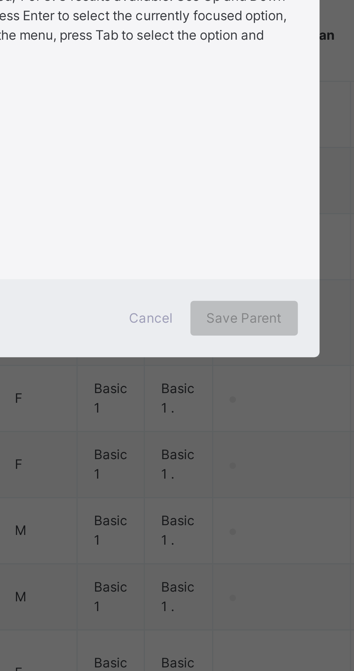
click at [225, 383] on div "Mother" at bounding box center [176, 379] width 137 height 6
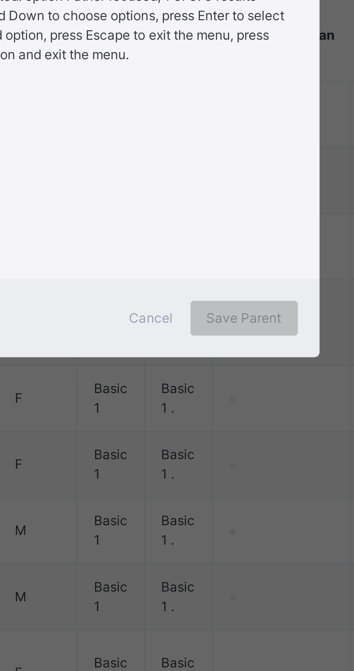
click at [223, 389] on div "Guardian" at bounding box center [176, 386] width 137 height 6
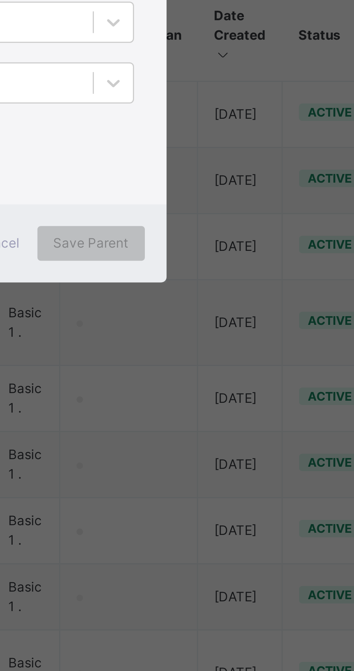
click at [132, 370] on span "+ Add to list" at bounding box center [120, 367] width 24 height 5
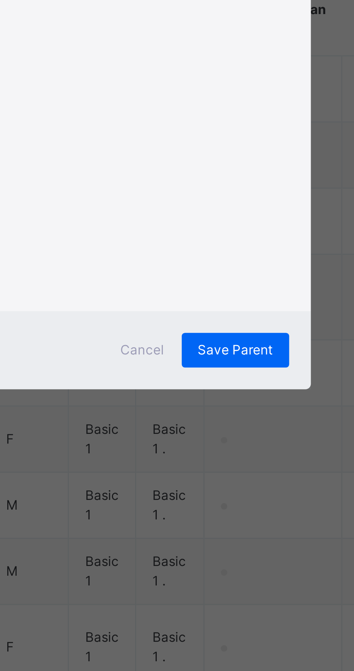
click at [249, 461] on div "Save Parent" at bounding box center [232, 455] width 36 height 12
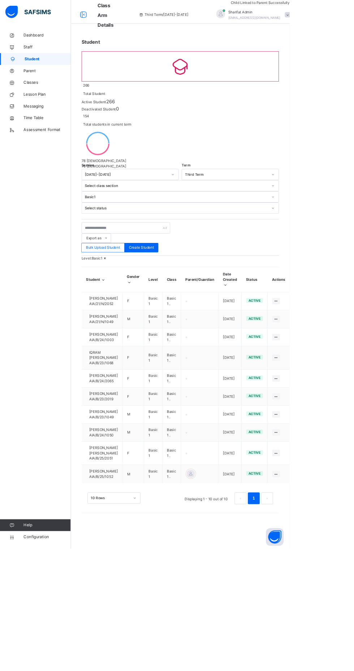
scroll to position [0, 0]
click at [340, 387] on icon at bounding box center [337, 389] width 6 height 5
click at [0, 0] on li "Edit Student" at bounding box center [0, 0] width 0 height 0
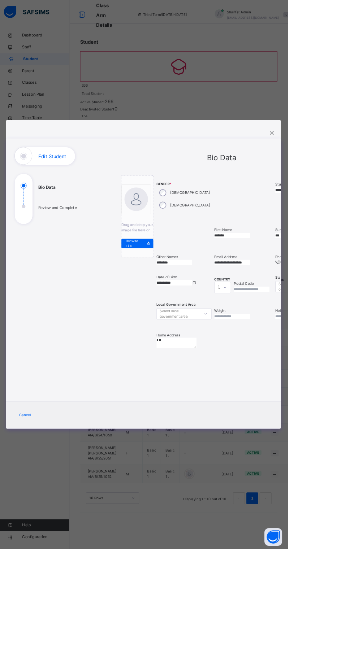
click at [338, 390] on input "text" at bounding box center [359, 386] width 43 height 6
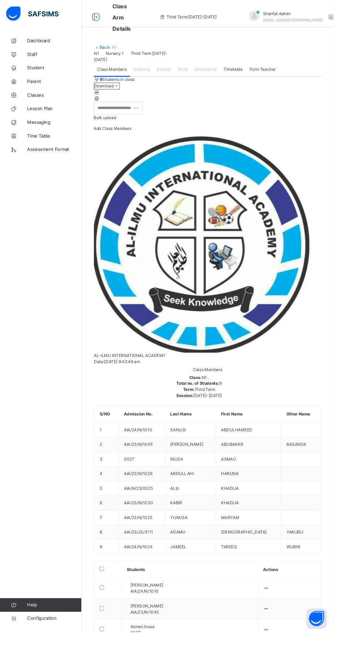
click at [53, 69] on span "Student" at bounding box center [58, 72] width 58 height 7
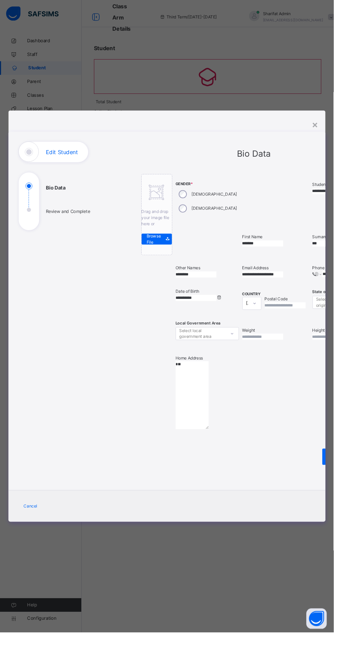
click at [45, 543] on div "Cancel" at bounding box center [32, 537] width 25 height 12
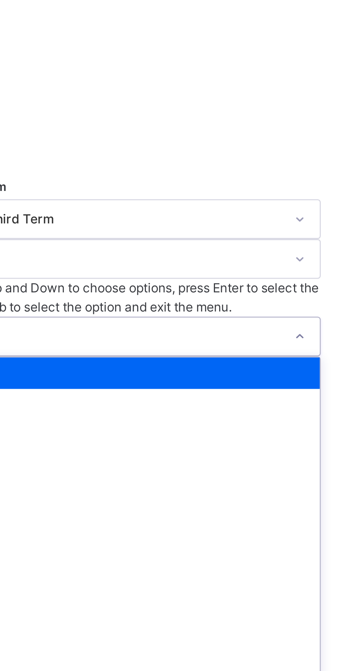
scroll to position [57, 0]
click at [289, 337] on div "Basic1" at bounding box center [220, 342] width 240 height 11
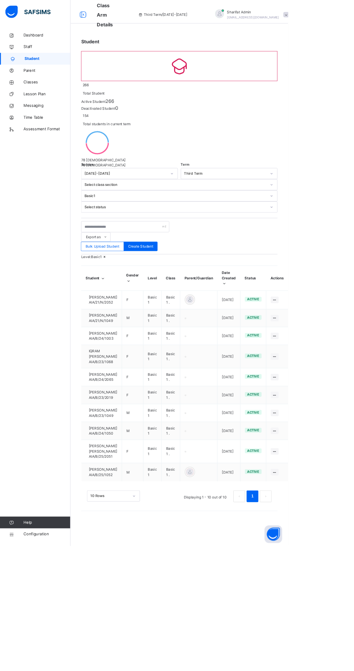
click at [210, 540] on td "Basic 1 ." at bounding box center [209, 529] width 23 height 22
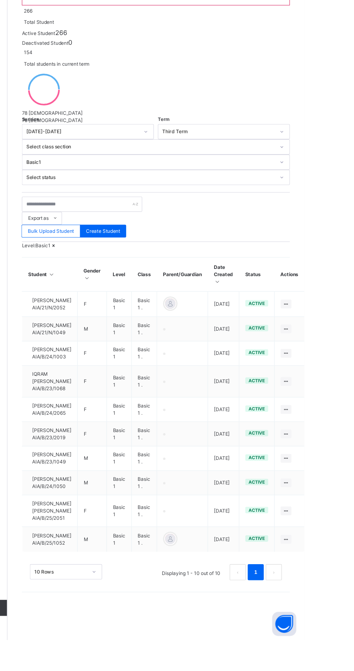
click at [340, 388] on icon at bounding box center [337, 390] width 6 height 5
click at [0, 0] on div "Link Parent/Guardian" at bounding box center [0, 0] width 0 height 0
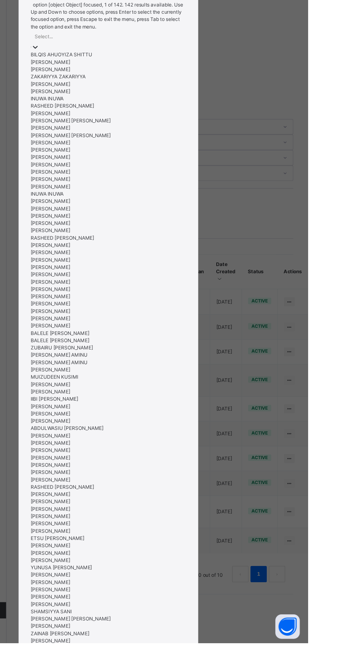
click at [153, 172] on div "ZAKARIYYA ZAKARIYYA" at bounding box center [176, 169] width 137 height 6
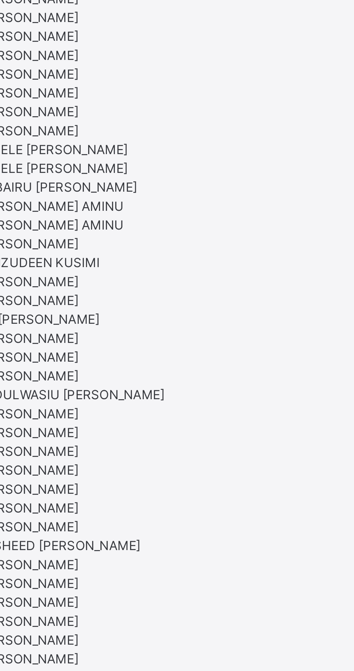
click at [177, 159] on div "[PERSON_NAME]" at bounding box center [176, 156] width 137 height 6
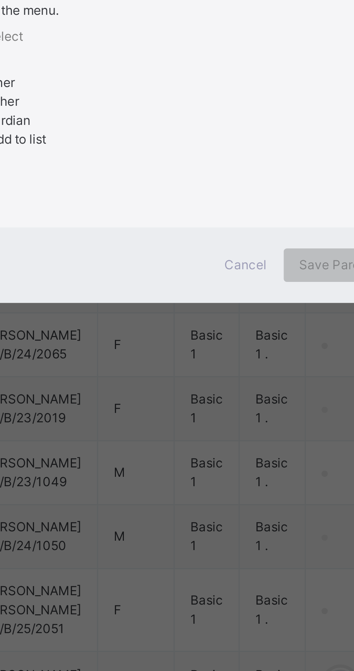
click at [218, 389] on div "Guardian" at bounding box center [176, 386] width 137 height 6
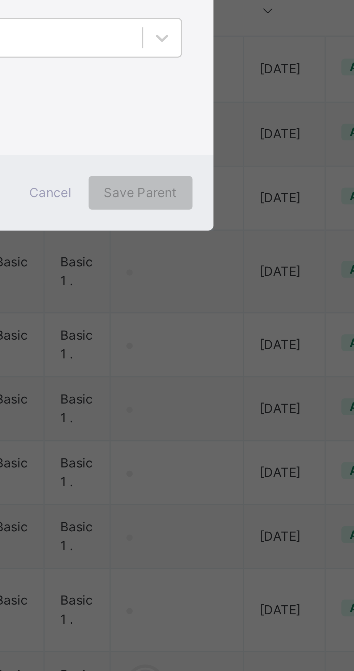
click at [132, 370] on span "+ Add to list" at bounding box center [120, 367] width 24 height 5
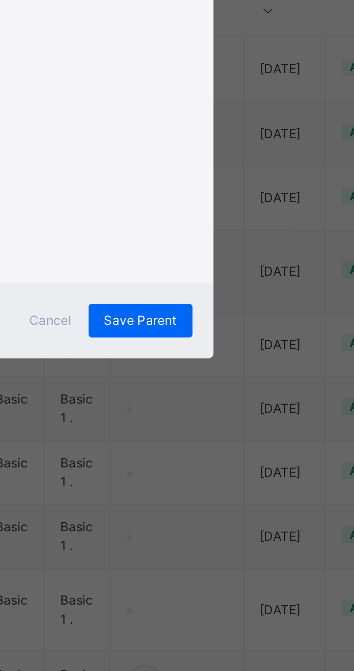
click at [244, 458] on span "Save Parent" at bounding box center [231, 455] width 25 height 6
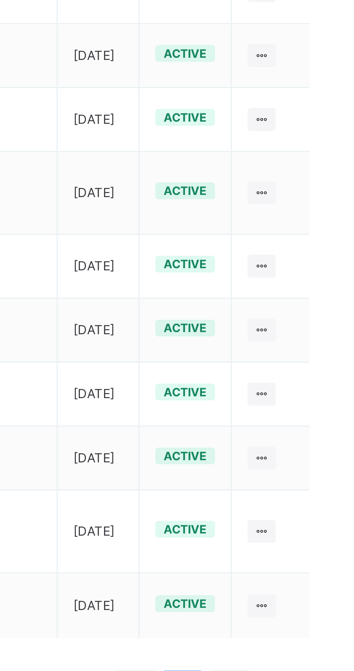
click at [342, 417] on div at bounding box center [337, 413] width 10 height 8
click at [0, 0] on div "Link Parent/Guardian" at bounding box center [0, 0] width 0 height 0
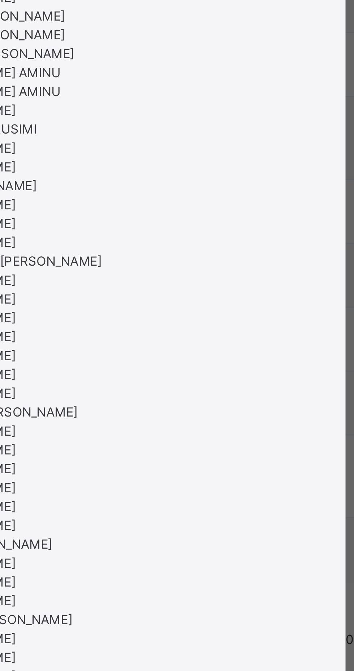
click at [179, 179] on div "[PERSON_NAME]" at bounding box center [176, 175] width 137 height 6
click at [183, 159] on div "[PERSON_NAME]" at bounding box center [176, 156] width 137 height 6
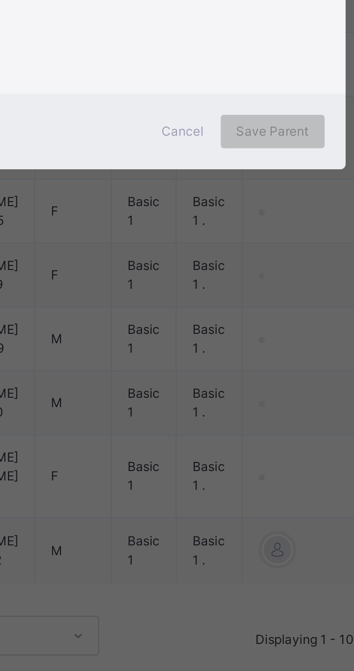
click at [221, 389] on div "Guardian" at bounding box center [176, 386] width 137 height 6
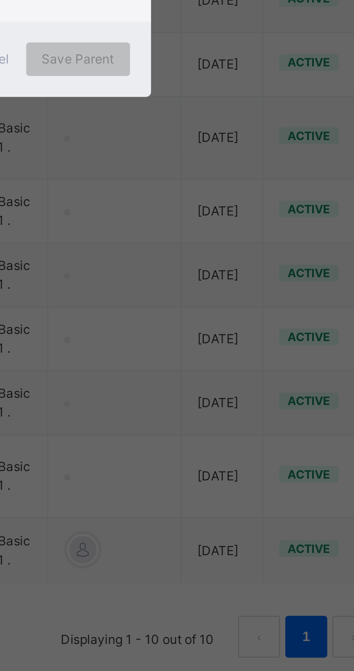
click at [132, 370] on span "+ Add to list" at bounding box center [120, 367] width 24 height 5
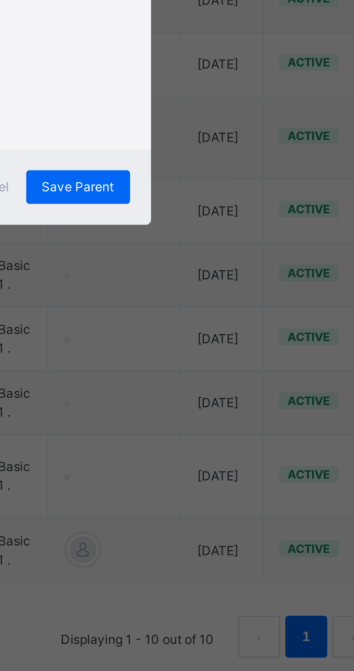
click at [244, 458] on span "Save Parent" at bounding box center [231, 455] width 25 height 6
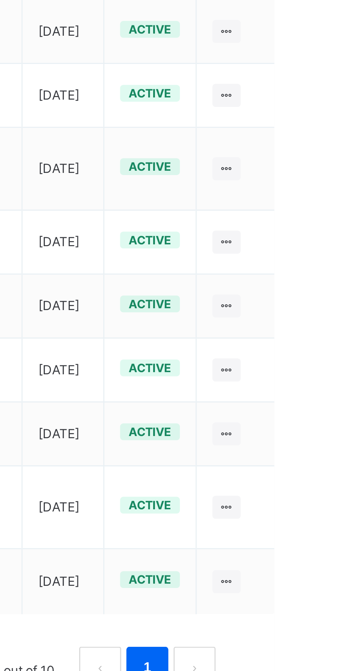
click at [339, 440] on icon at bounding box center [337, 437] width 6 height 5
click at [0, 0] on div "Link Parent/Guardian" at bounding box center [0, 0] width 0 height 0
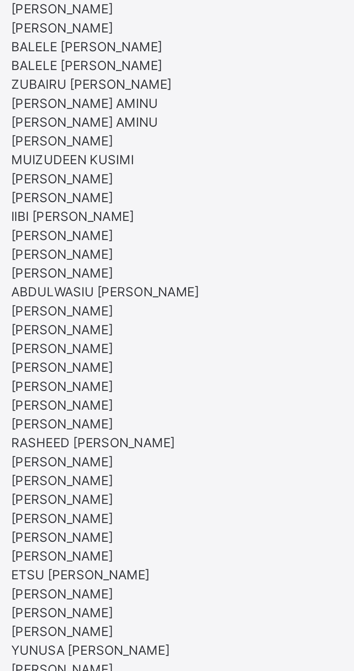
click at [176, 159] on div "[PERSON_NAME]" at bounding box center [176, 156] width 137 height 6
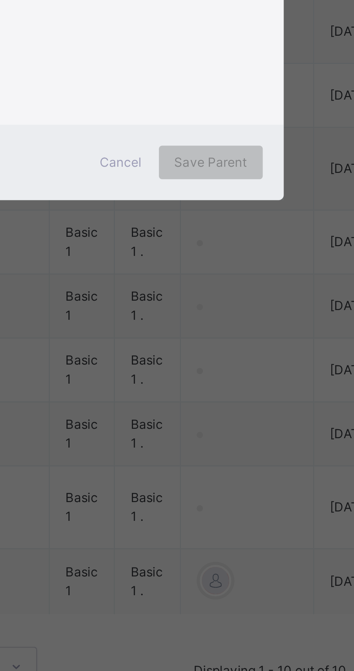
click at [222, 389] on div "Guardian" at bounding box center [176, 386] width 137 height 6
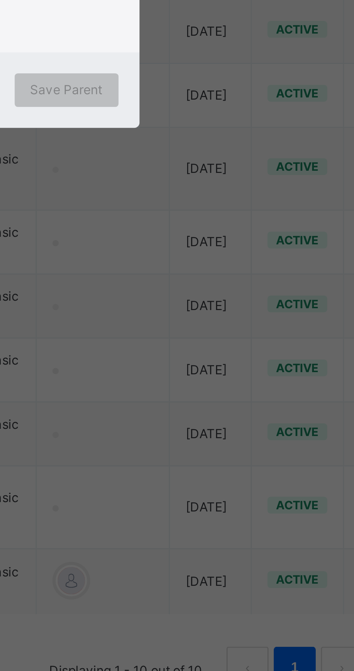
click at [132, 370] on span "+ Add to list" at bounding box center [120, 367] width 24 height 5
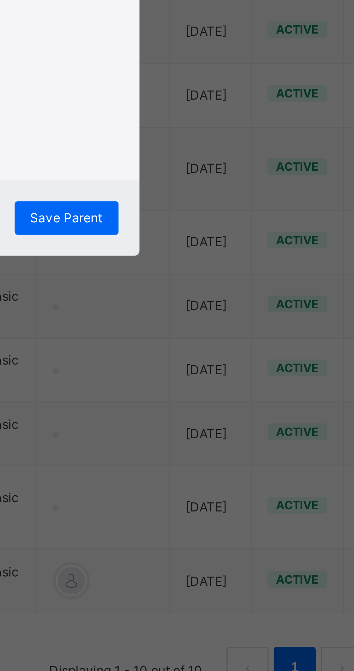
click at [244, 458] on span "Save Parent" at bounding box center [231, 455] width 25 height 6
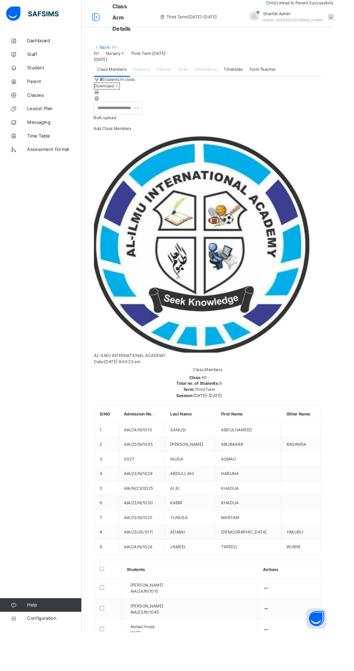
click at [48, 88] on span "Parent" at bounding box center [58, 86] width 58 height 7
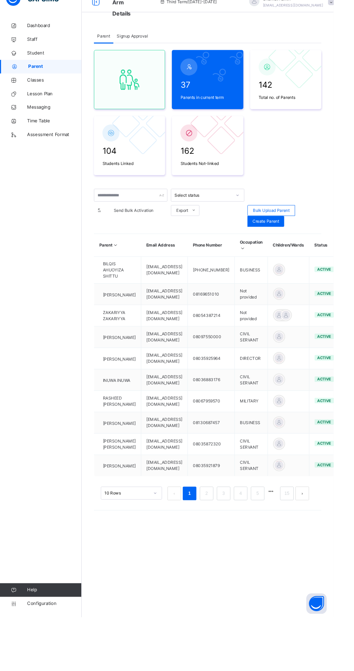
click at [219, 544] on link "2" at bounding box center [218, 539] width 7 height 9
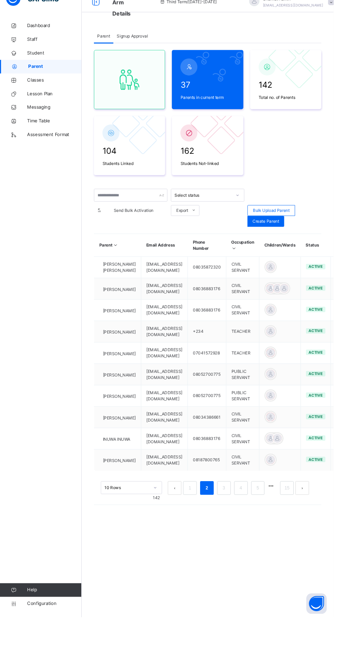
click at [240, 538] on link "3" at bounding box center [237, 533] width 7 height 9
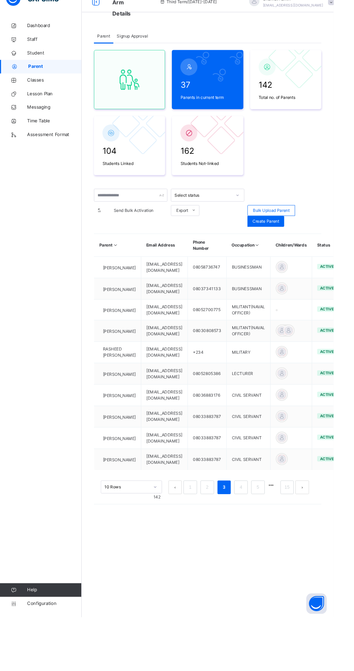
click at [255, 538] on link "4" at bounding box center [255, 532] width 7 height 9
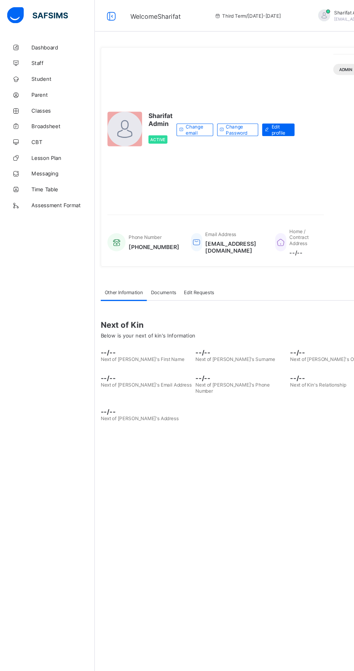
click at [60, 73] on span "Student" at bounding box center [58, 72] width 58 height 6
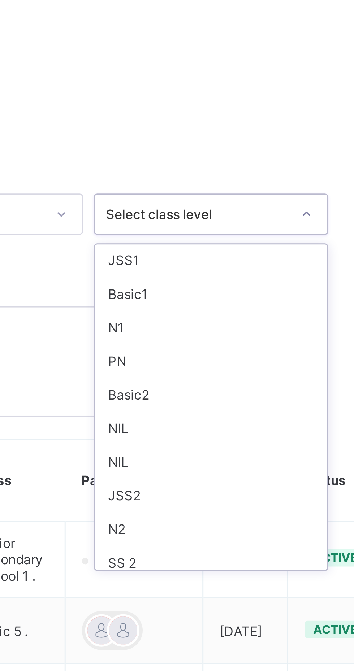
scroll to position [67, 0]
click at [298, 226] on div "Basic1" at bounding box center [301, 228] width 77 height 11
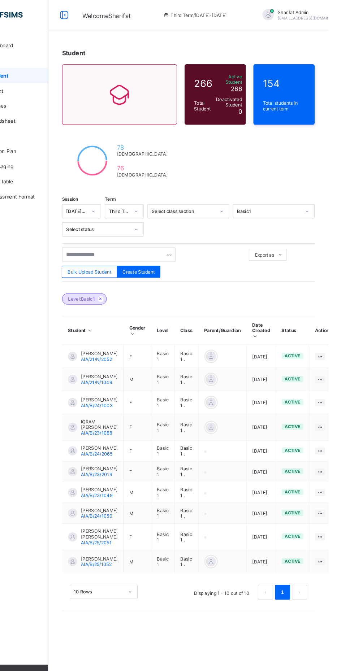
click at [345, 339] on div at bounding box center [346, 340] width 10 height 7
click at [236, 341] on div at bounding box center [241, 340] width 11 height 11
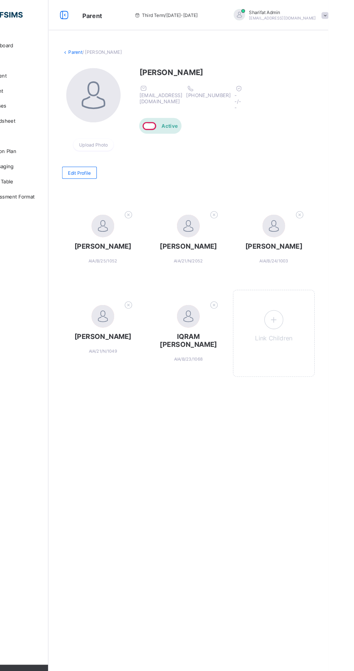
click at [144, 237] on span "[PERSON_NAME]" at bounding box center [138, 235] width 63 height 8
click at [155, 242] on span at bounding box center [138, 241] width 63 height 4
click at [125, 224] on div "[PERSON_NAME]/B/25/1052" at bounding box center [139, 227] width 78 height 75
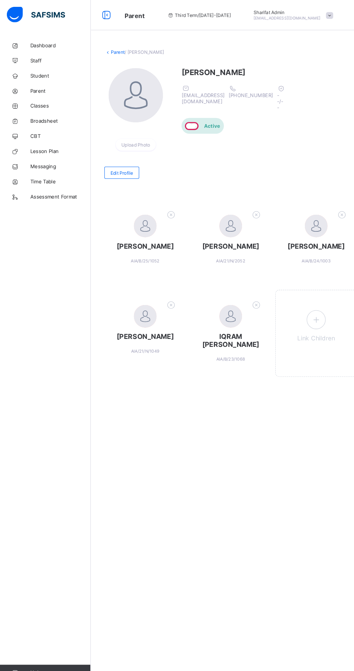
click at [150, 239] on span "[PERSON_NAME]" at bounding box center [138, 235] width 63 height 8
click at [149, 239] on span "[PERSON_NAME]" at bounding box center [138, 235] width 63 height 8
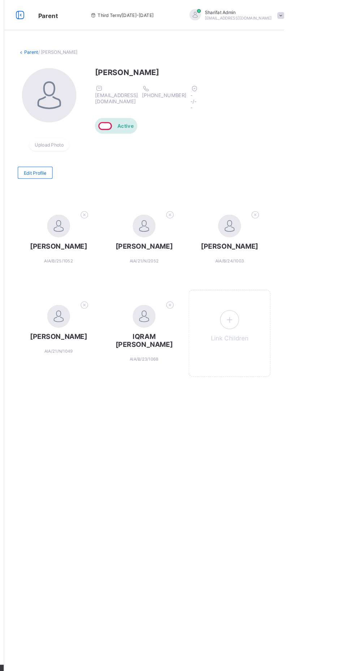
click at [229, 239] on span "[PERSON_NAME]" at bounding box center [219, 235] width 63 height 8
click at [140, 221] on div at bounding box center [139, 216] width 22 height 22
click at [292, 436] on div "Parent / Sherifat Oyinlola Upload Photo Sherifat Oyinlola oyinlolasherifat6@gma…" at bounding box center [220, 335] width 267 height 671
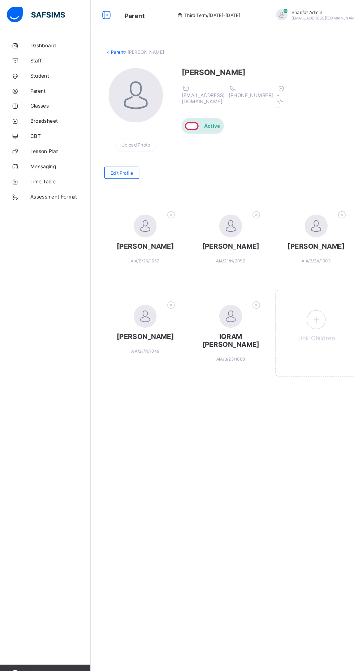
click at [113, 239] on span "[PERSON_NAME]" at bounding box center [138, 235] width 63 height 8
click at [119, 239] on span "[PERSON_NAME]" at bounding box center [138, 235] width 63 height 8
click at [43, 85] on span "Parent" at bounding box center [58, 87] width 58 height 6
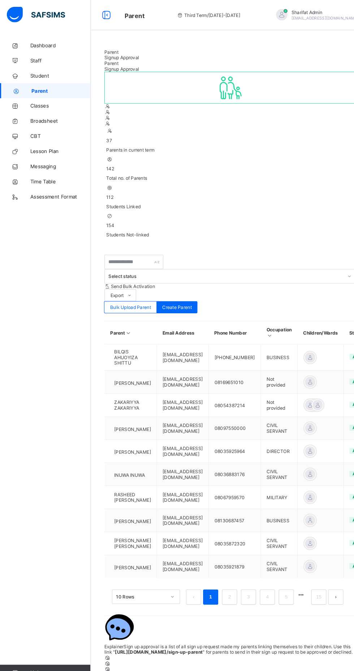
click at [58, 116] on span "Broadsheet" at bounding box center [58, 116] width 58 height 6
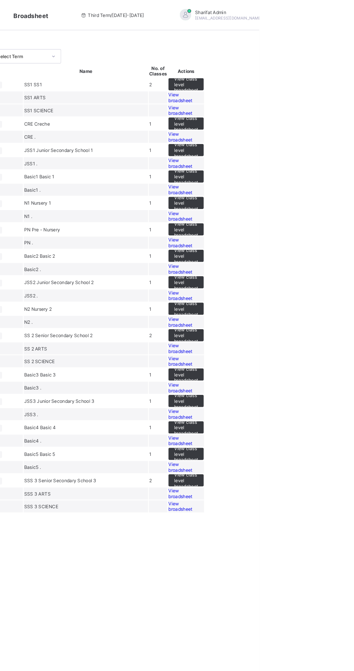
click at [138, 83] on span "SS1" at bounding box center [133, 80] width 9 height 5
click at [295, 89] on span "View class level broadsheet" at bounding box center [283, 81] width 23 height 16
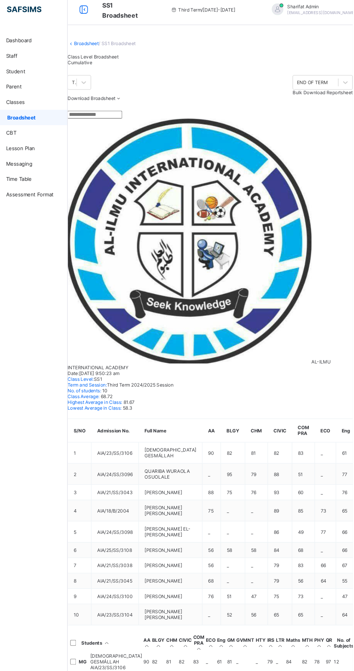
click at [69, 117] on span "Broadsheet" at bounding box center [58, 116] width 57 height 6
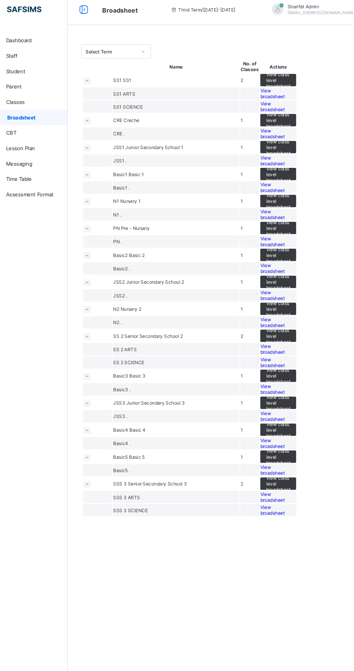
click at [107, 120] on icon at bounding box center [105, 119] width 4 height 4
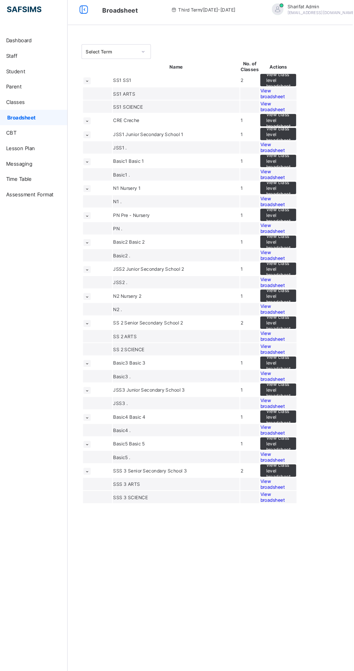
click at [238, 99] on td "SS1 ARTS" at bounding box center [188, 93] width 119 height 12
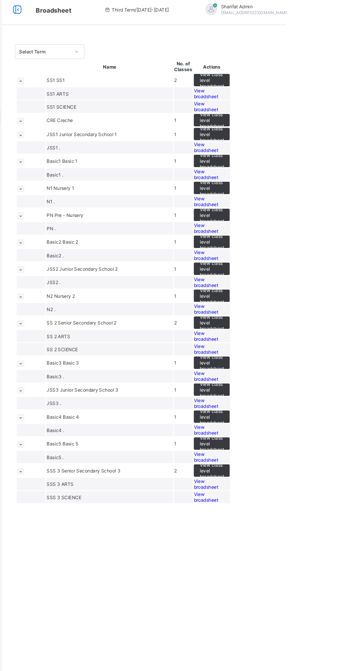
click at [295, 139] on span "View class level broadsheet" at bounding box center [283, 131] width 23 height 16
